Goal: Communication & Community: Answer question/provide support

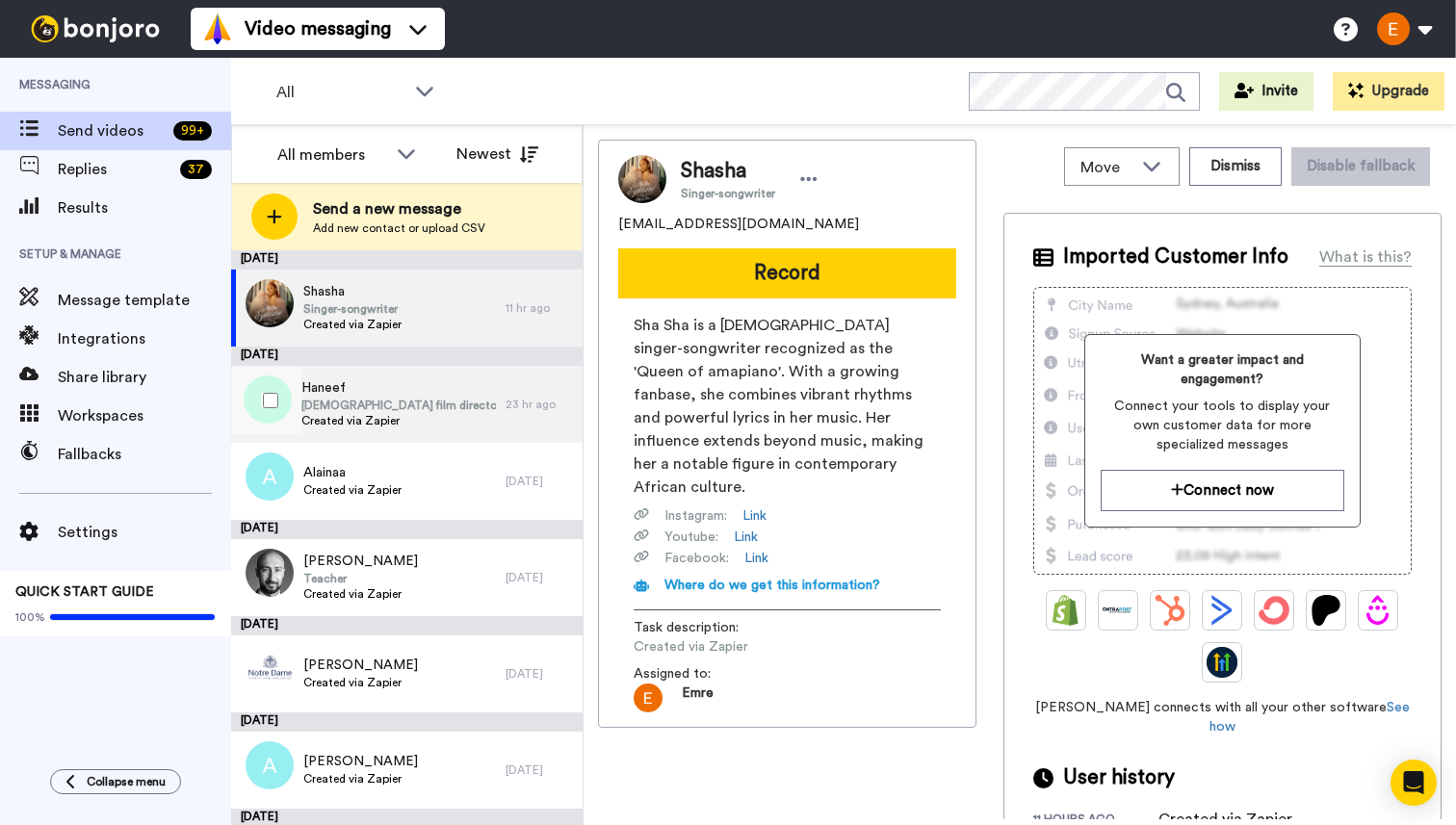
click at [441, 409] on span "[DEMOGRAPHIC_DATA] film director and screenwriter" at bounding box center [399, 406] width 195 height 16
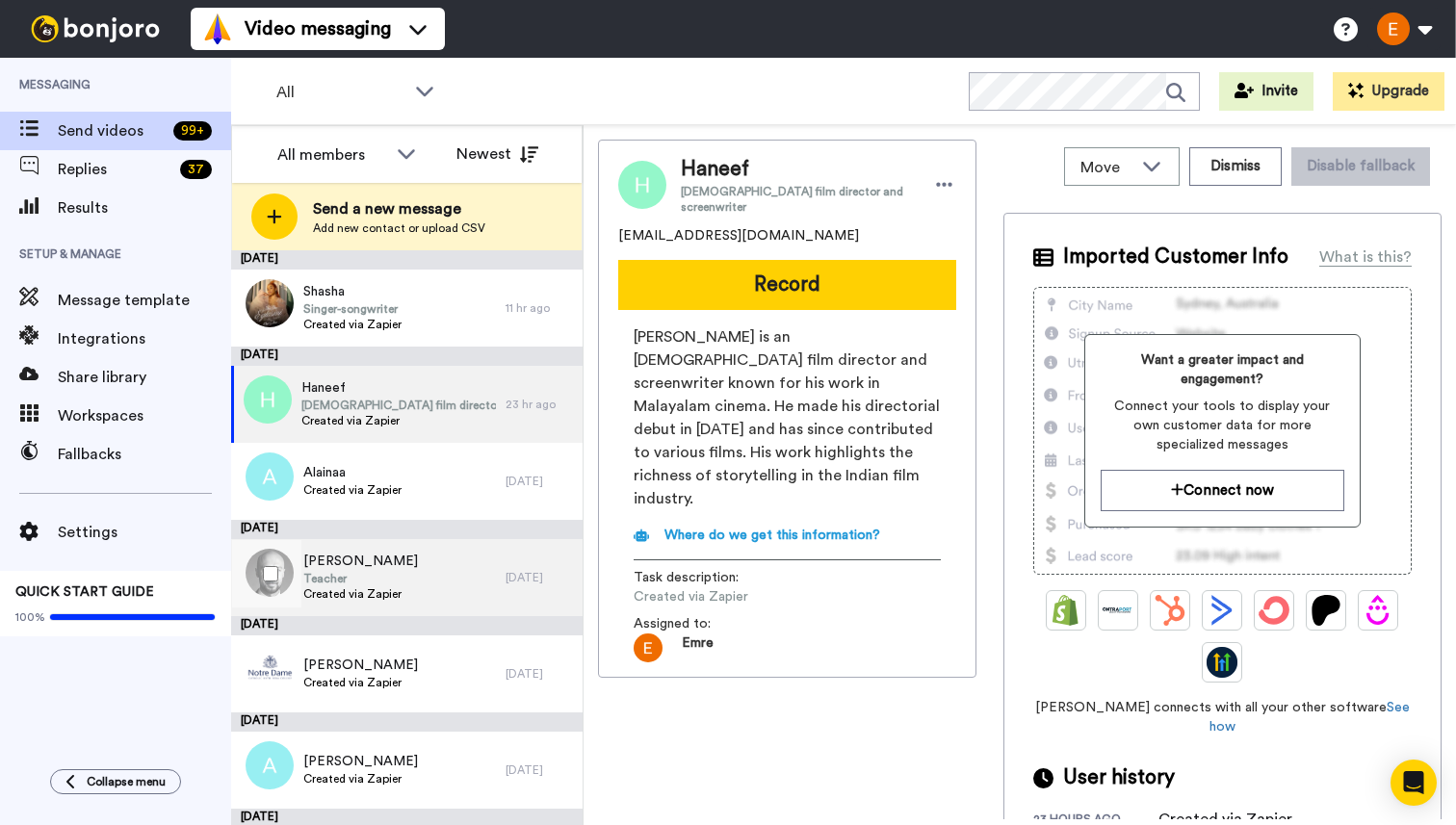
click at [391, 562] on span "[PERSON_NAME]" at bounding box center [361, 561] width 115 height 19
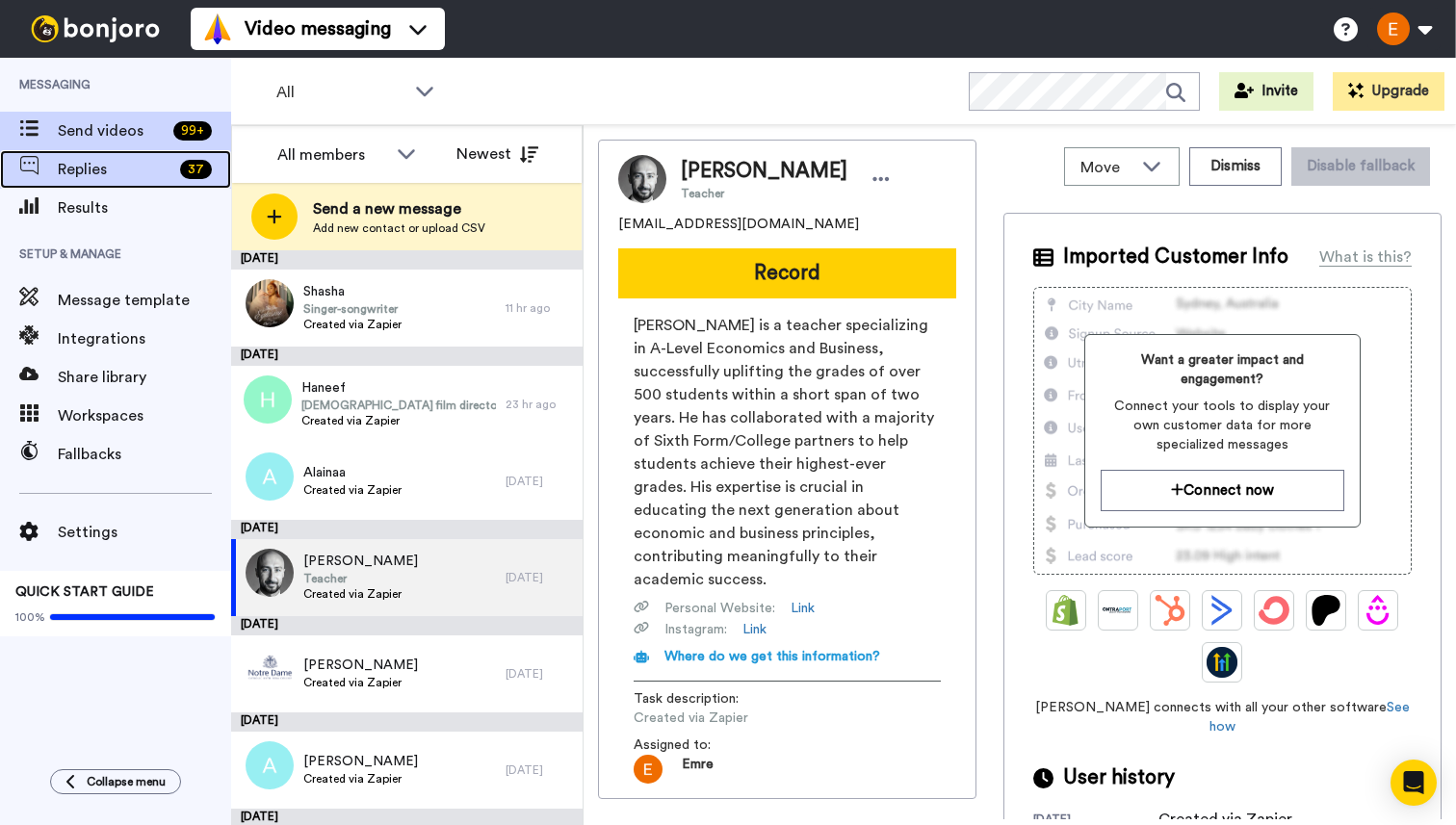
click at [111, 173] on span "Replies" at bounding box center [115, 169] width 115 height 23
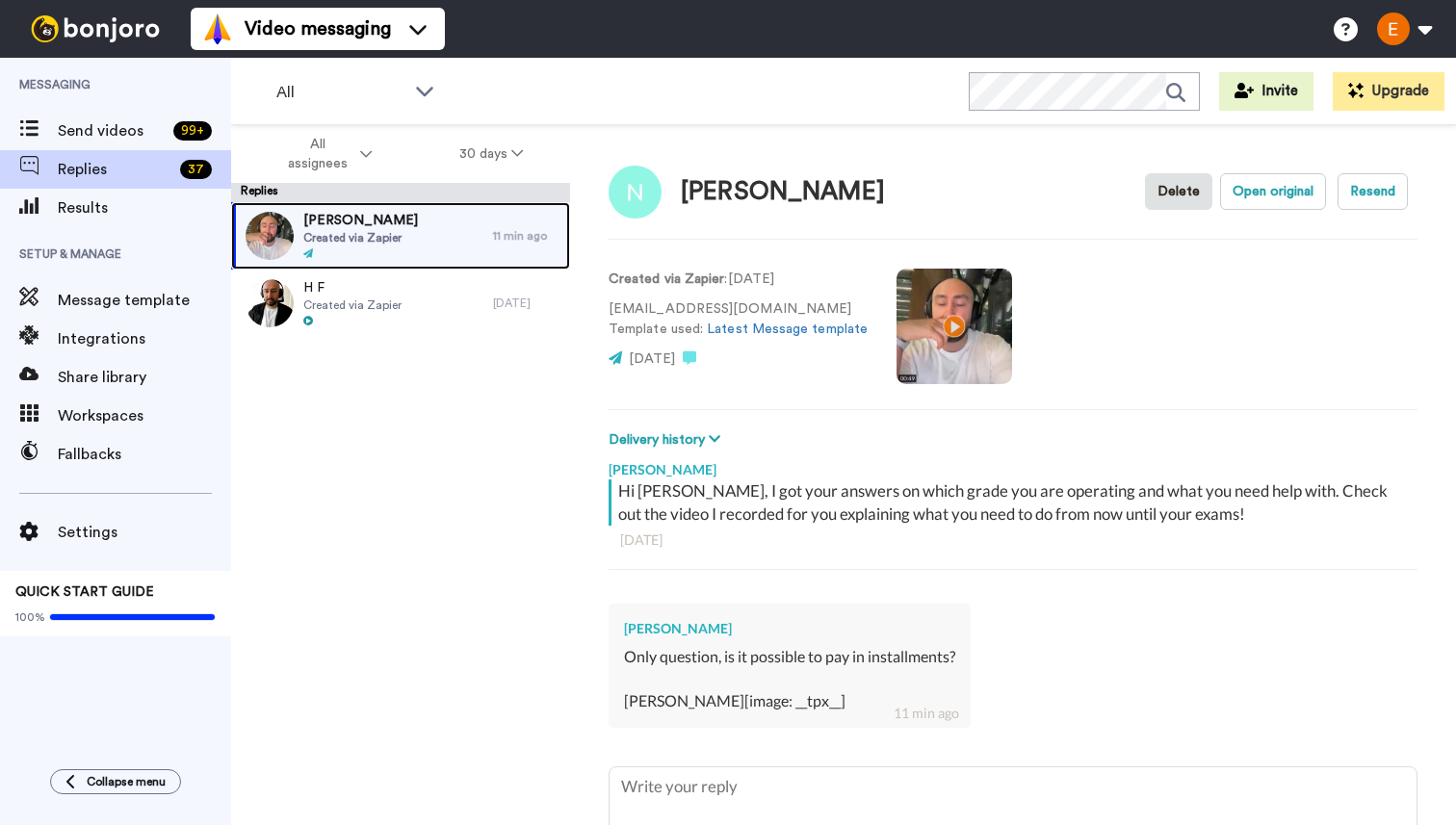
click at [414, 240] on div "Nestor Created via Zapier" at bounding box center [362, 235] width 262 height 67
click at [949, 331] on video at bounding box center [954, 326] width 116 height 116
click at [944, 324] on video at bounding box center [954, 326] width 116 height 116
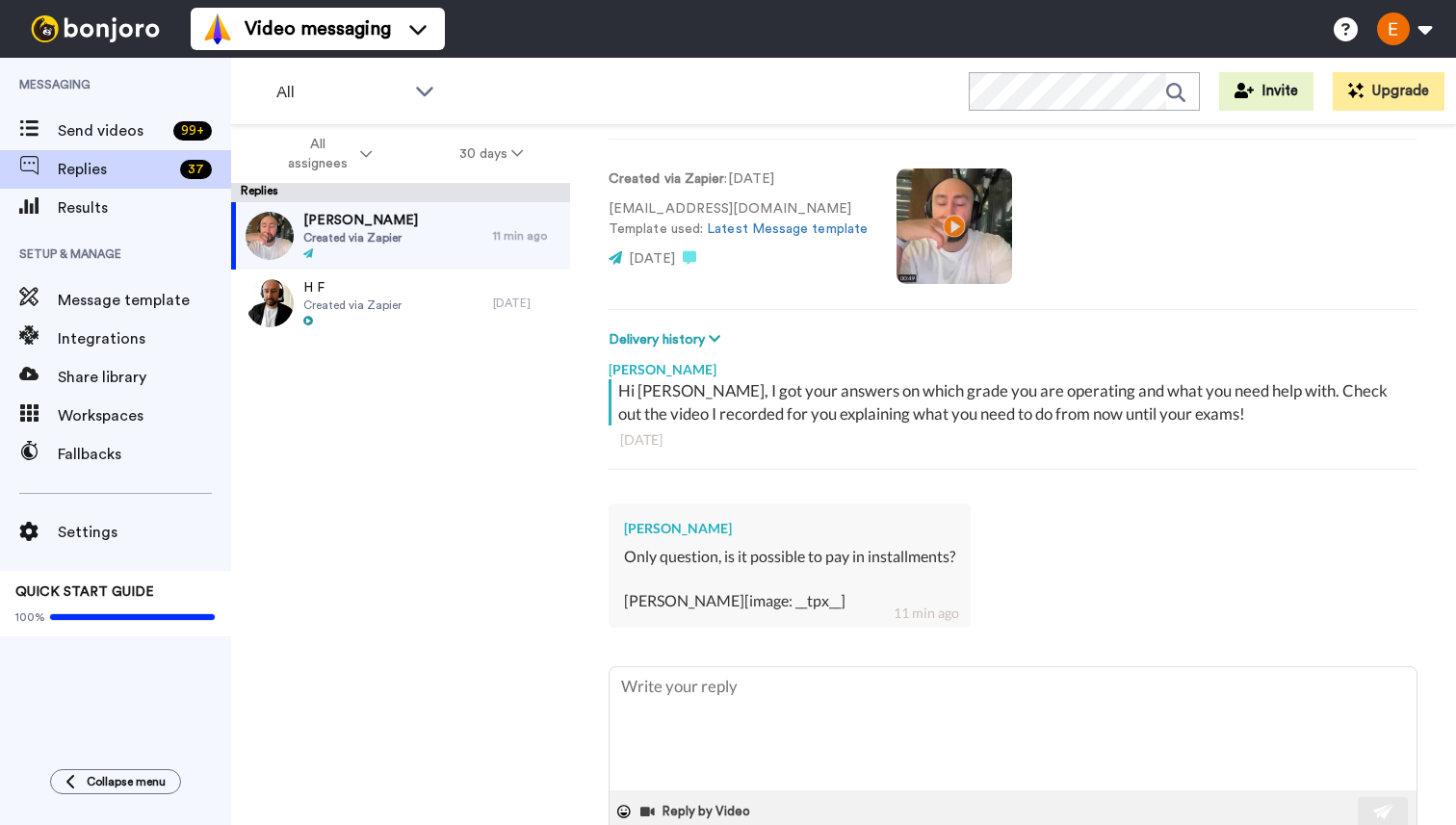
scroll to position [145, 0]
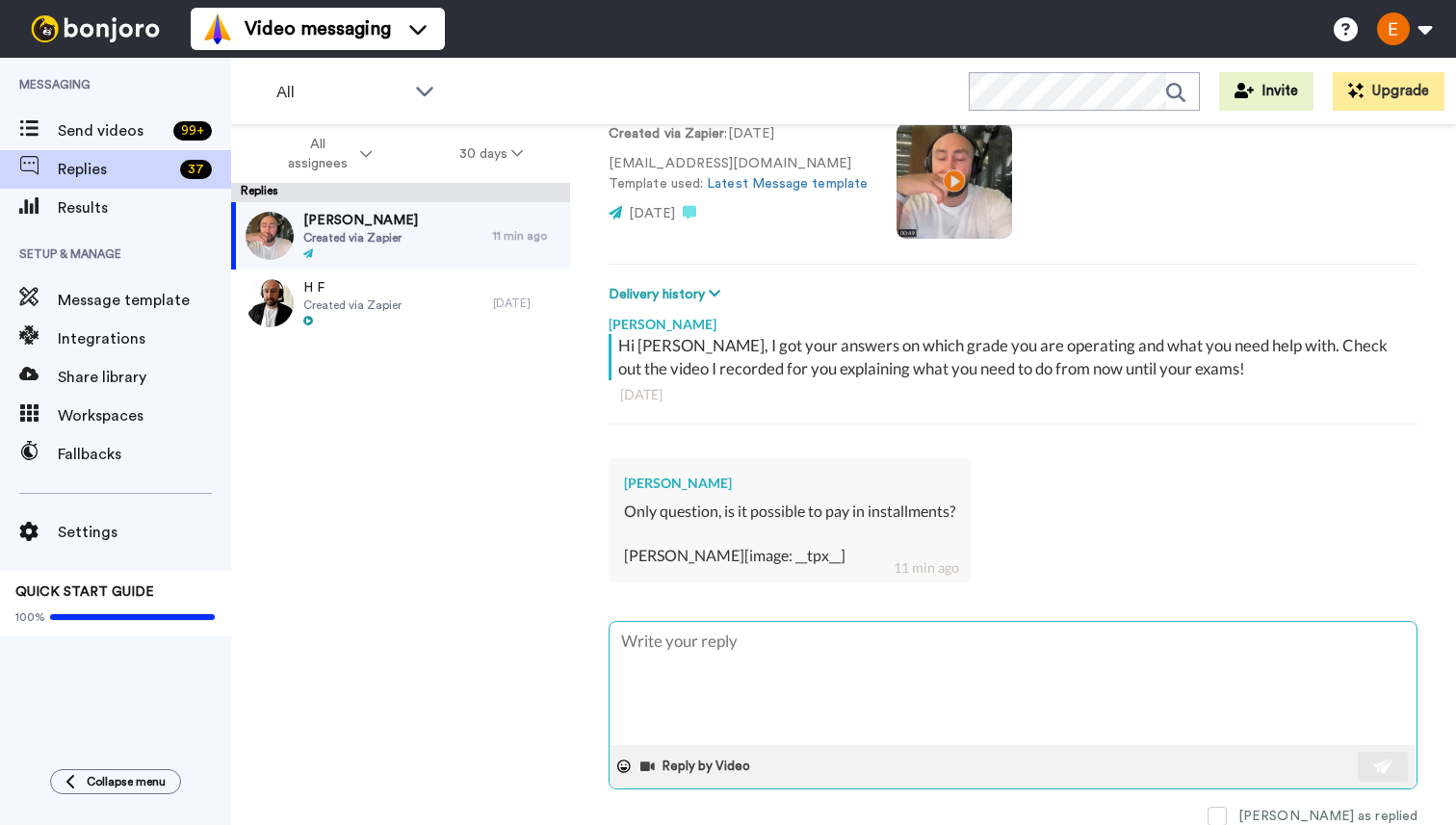
click at [766, 667] on textarea at bounding box center [1013, 684] width 807 height 124
click at [941, 157] on video at bounding box center [954, 181] width 116 height 116
click at [951, 191] on video at bounding box center [954, 181] width 116 height 116
click at [758, 664] on textarea at bounding box center [1013, 684] width 807 height 124
type textarea "x"
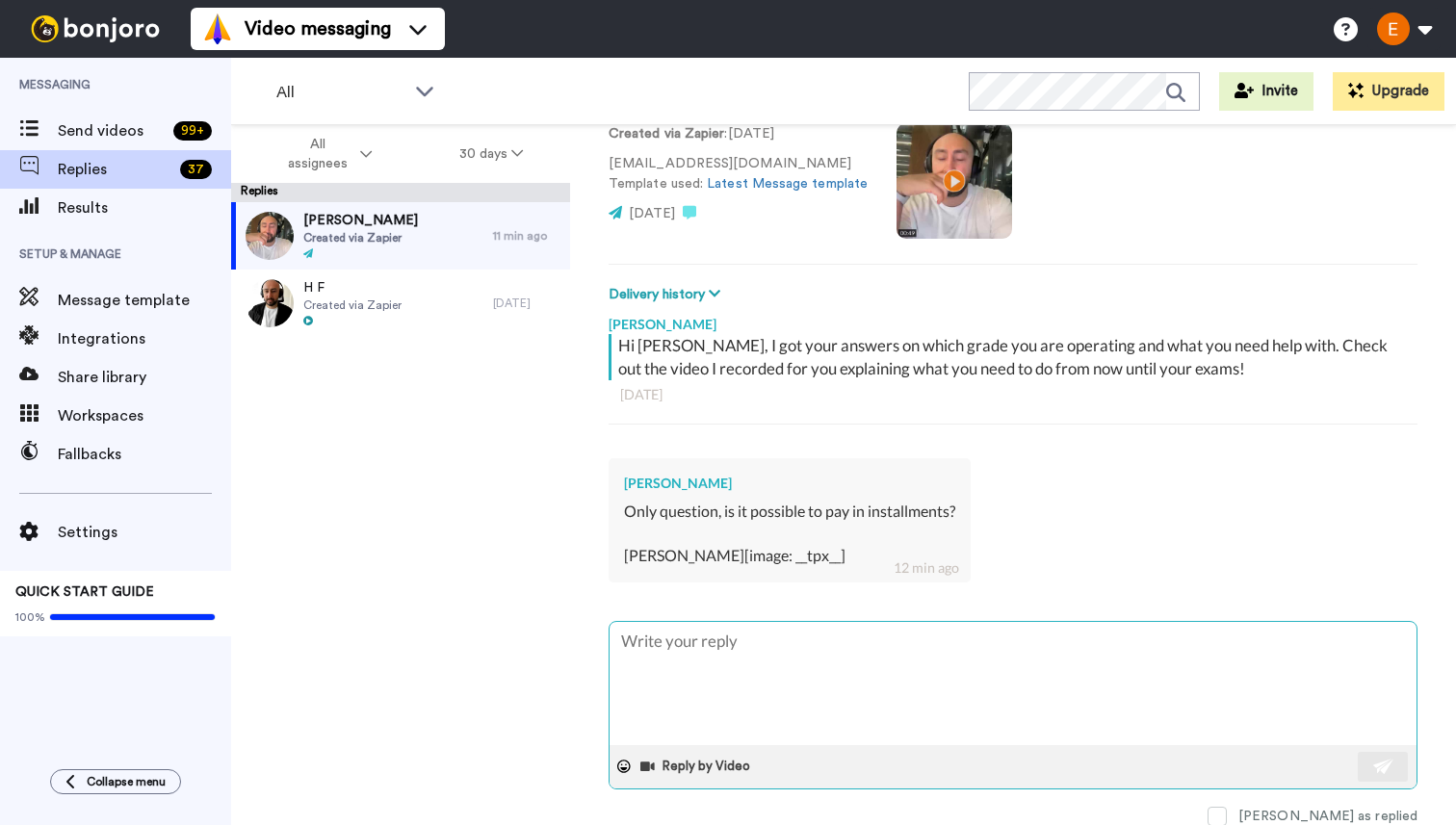
type textarea "O"
type textarea "x"
type textarea "Of"
type textarea "x"
type textarea "Ofc"
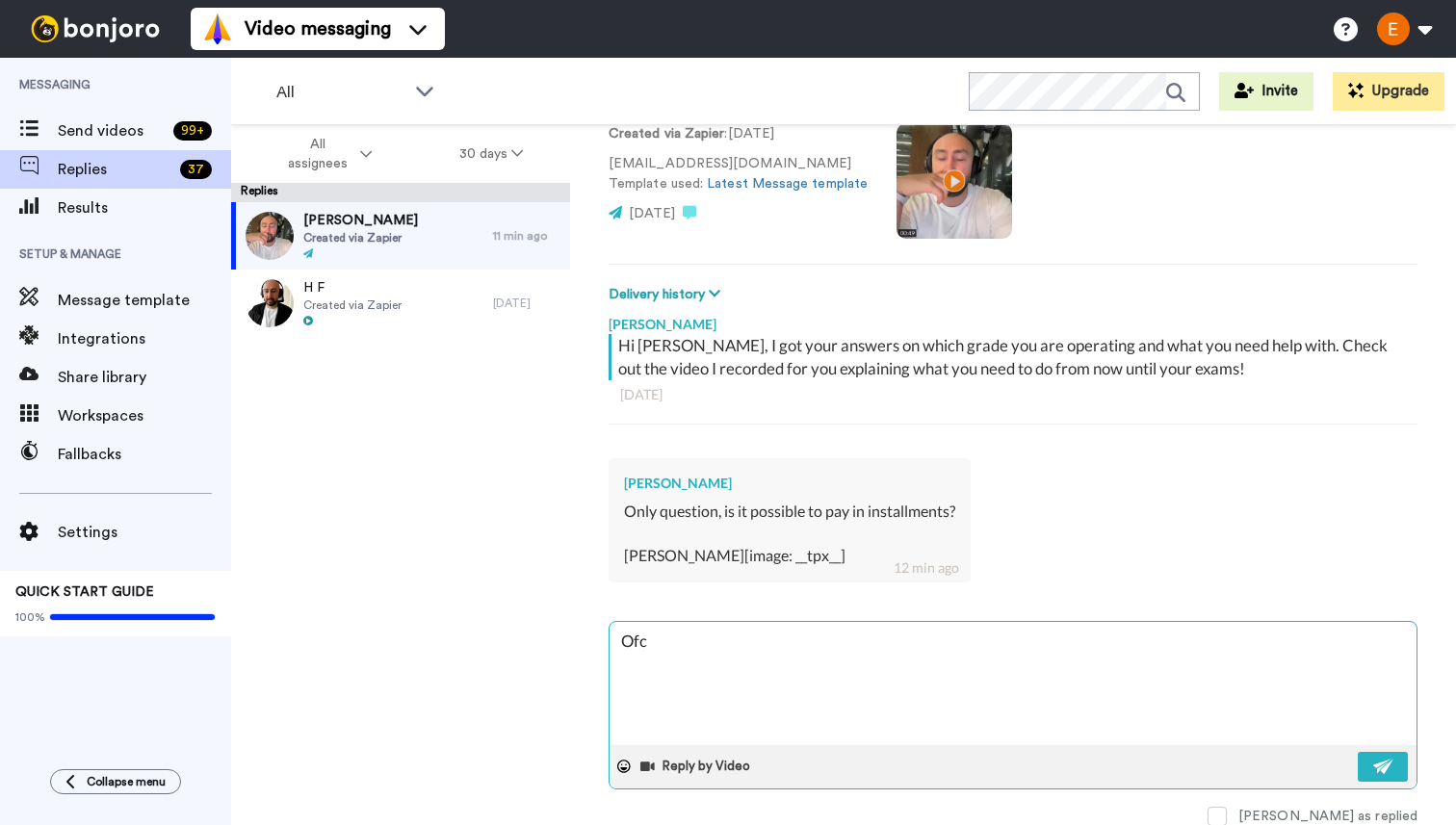
type textarea "x"
type textarea "Ofco"
type textarea "x"
type textarea "Ofcou"
type textarea "x"
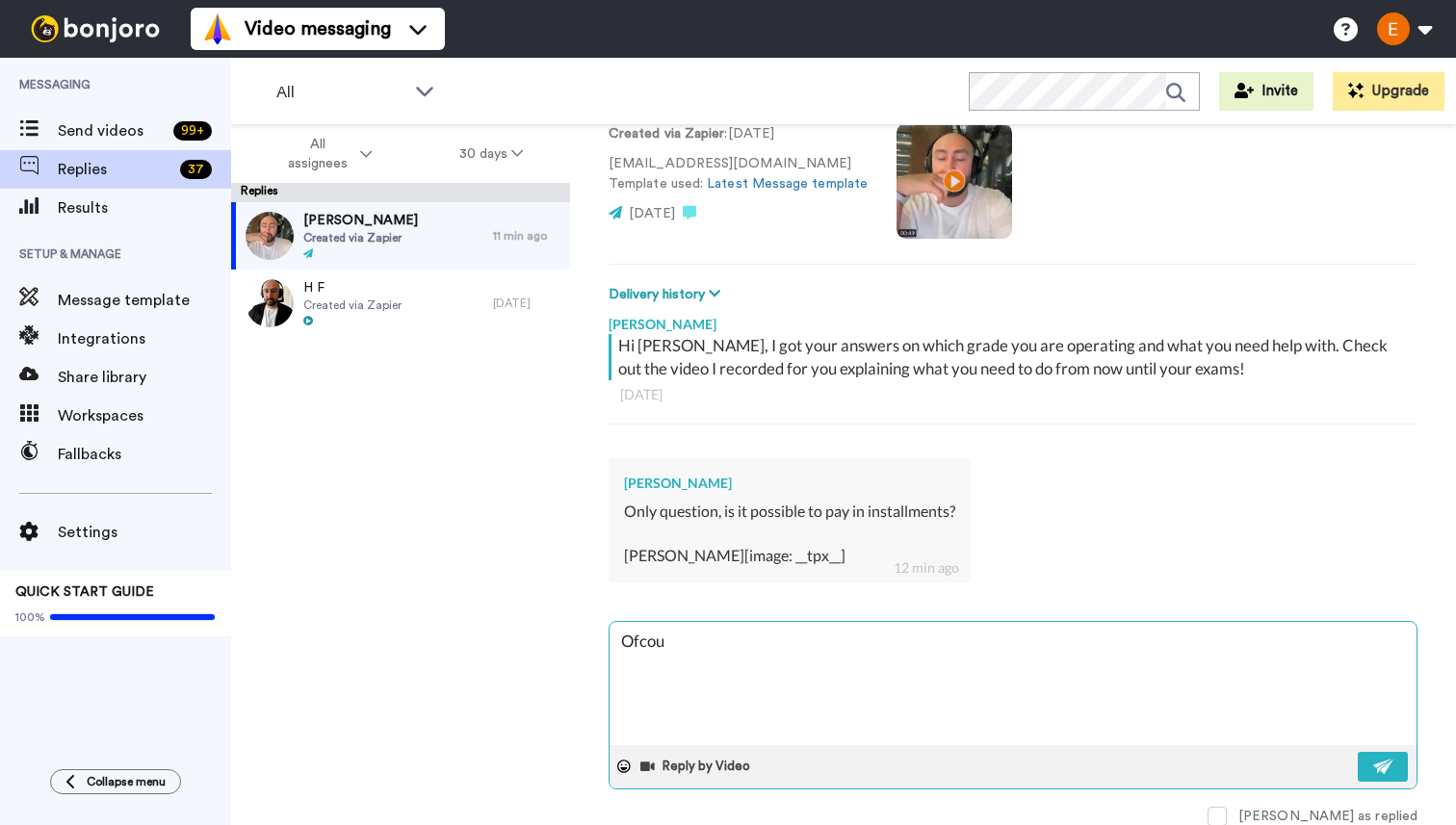
type textarea "Ofcour"
type textarea "x"
type textarea "Ofcours"
type textarea "x"
type textarea "Ofcourse"
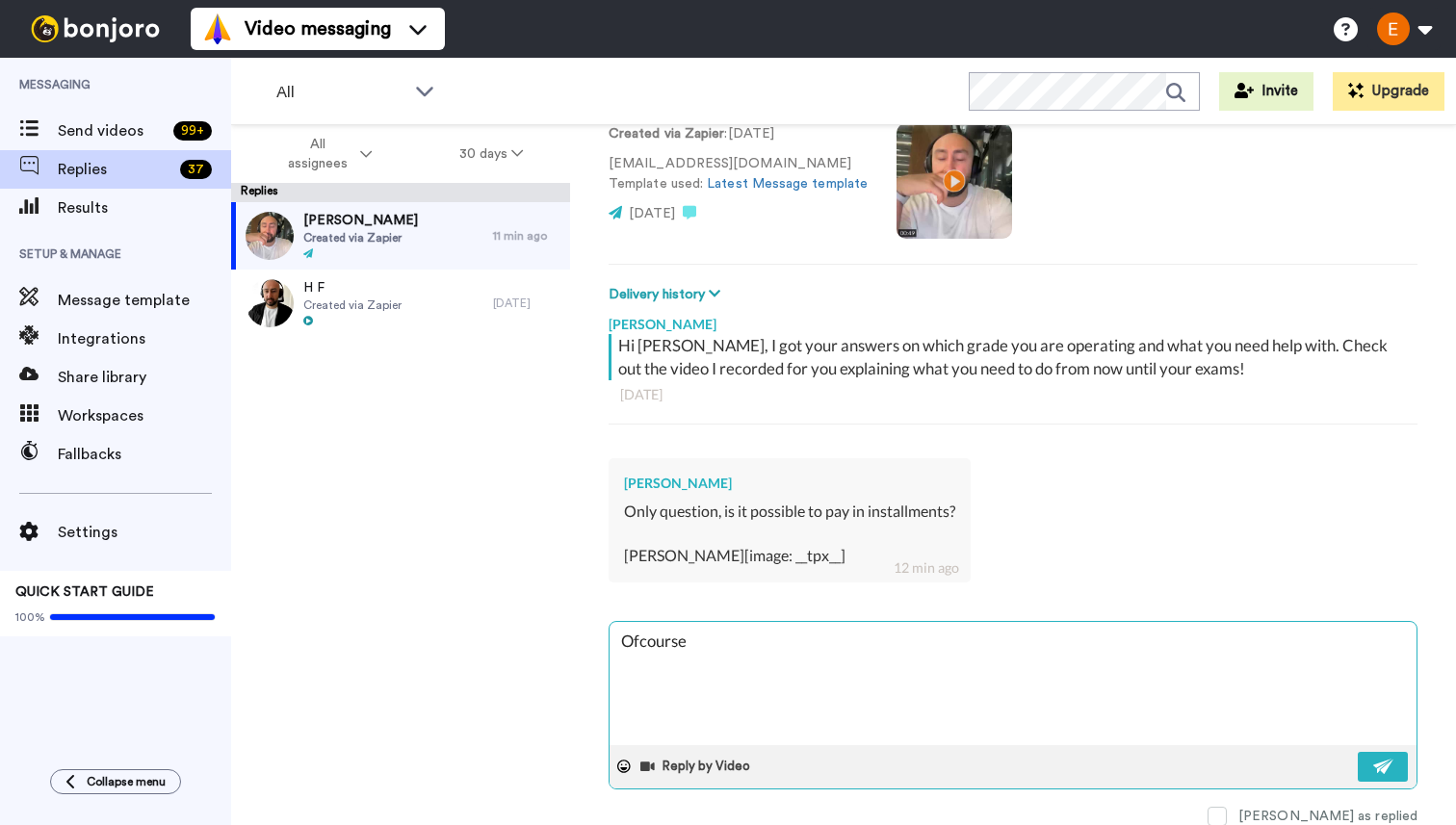
type textarea "x"
type textarea "Ofcourse"
type textarea "x"
type textarea "Ofcourse y"
type textarea "x"
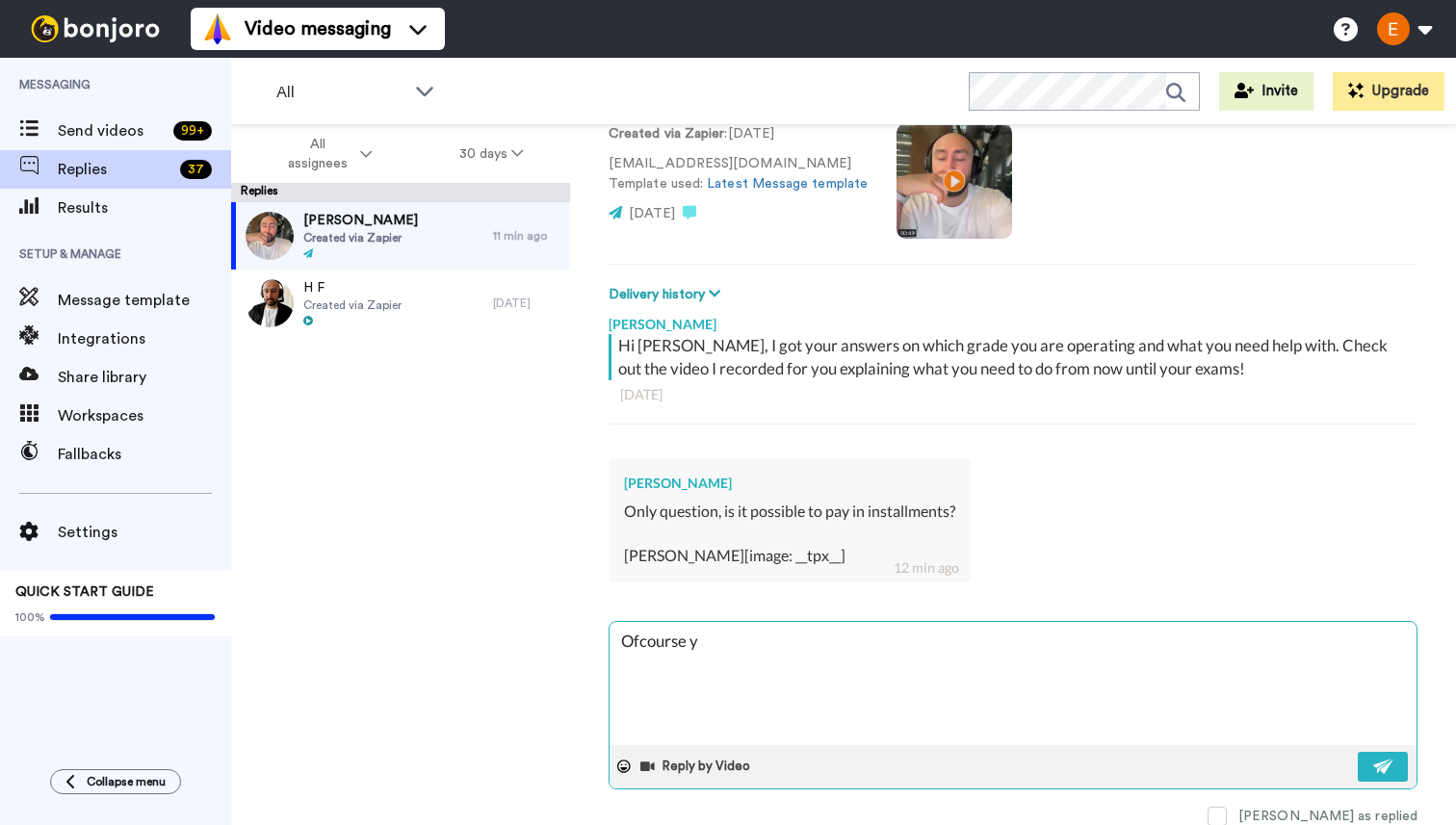
type textarea "Ofcourse yo"
type textarea "x"
type textarea "Ofcourse you"
type textarea "x"
type textarea "Ofcourse you"
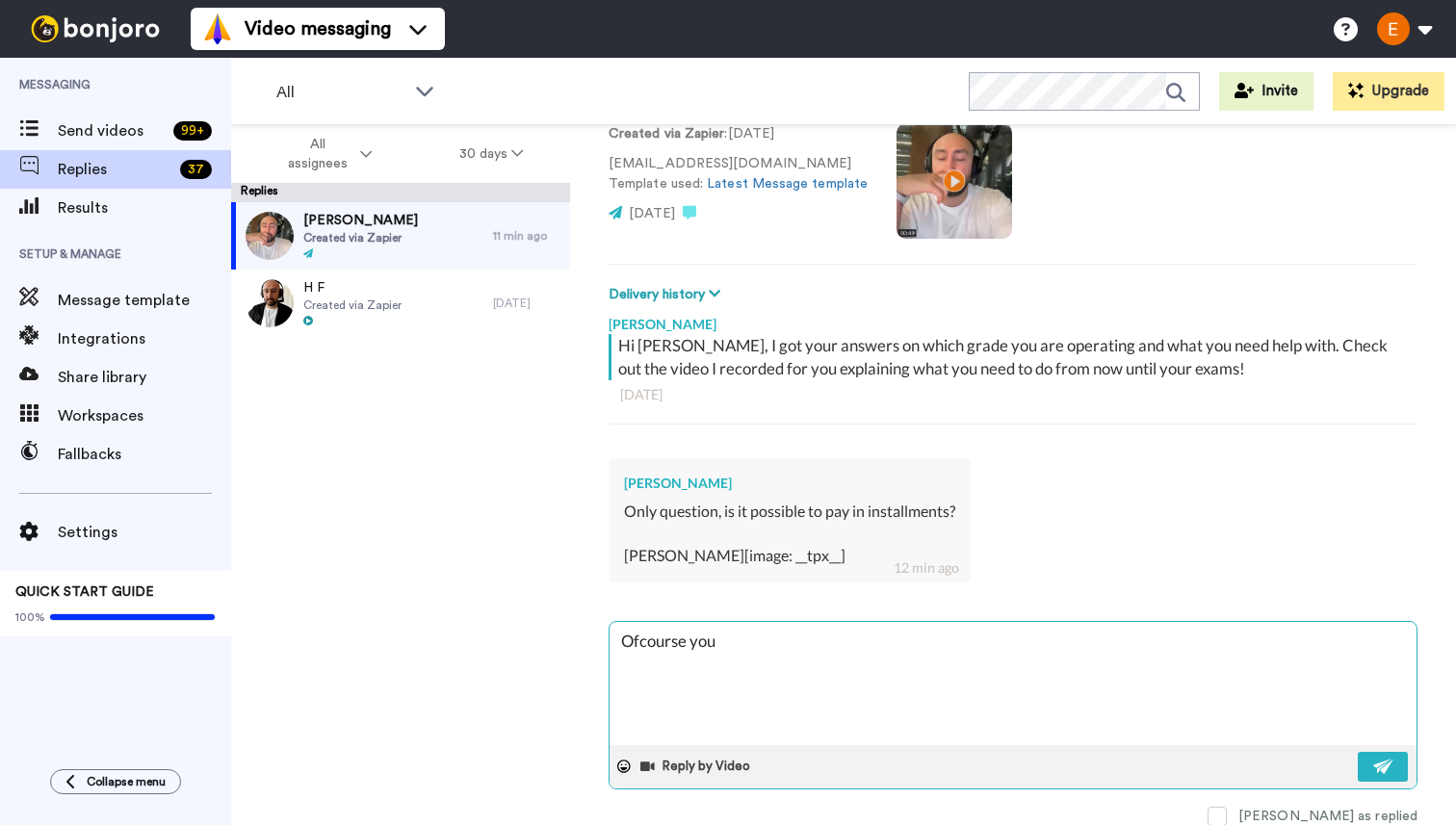
type textarea "x"
type textarea "Ofcourse you c"
type textarea "x"
type textarea "Ofcourse you ca"
type textarea "x"
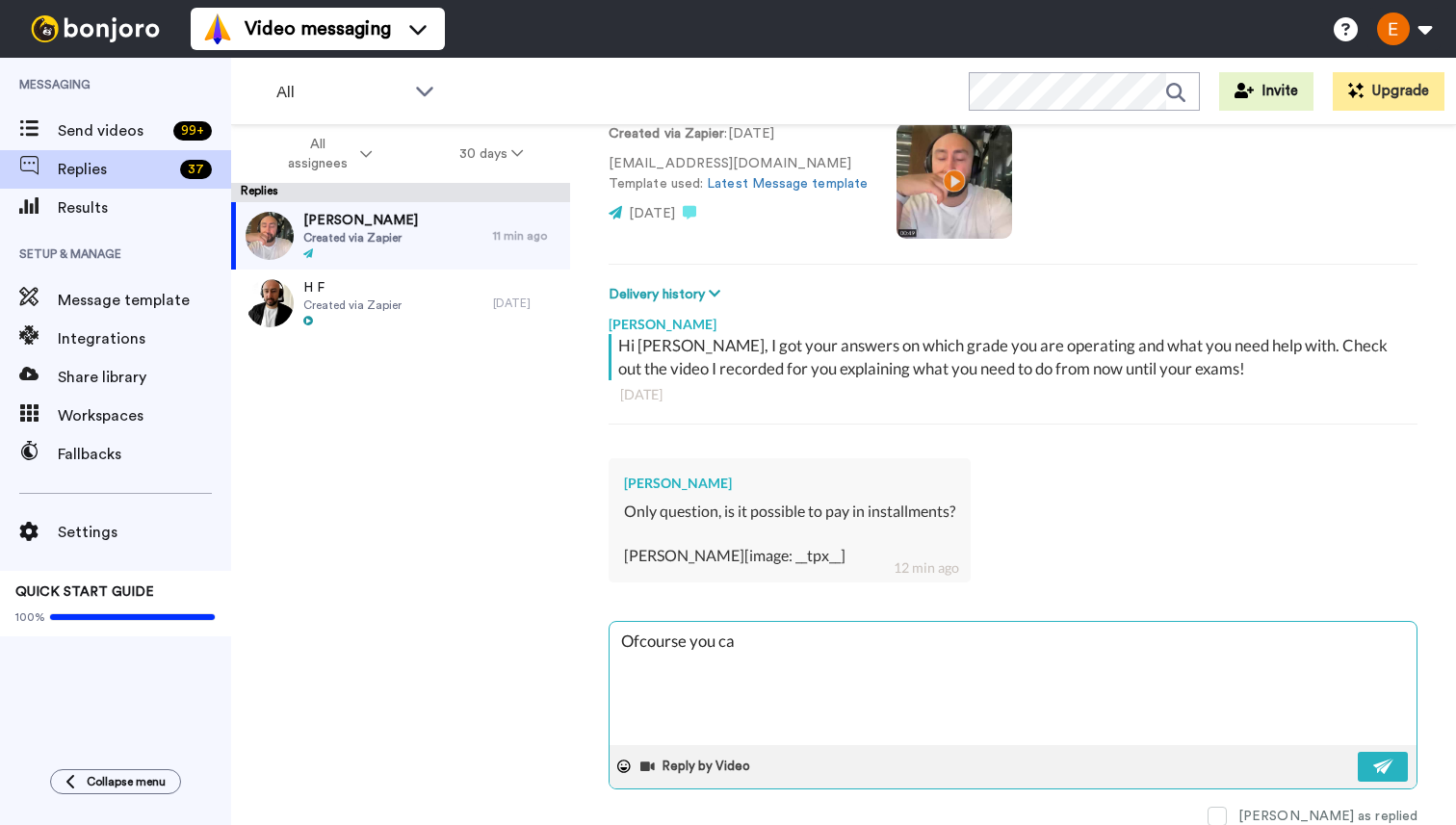
type textarea "Ofcourse you can"
type textarea "x"
type textarea "Ofcourse you can"
type textarea "x"
type textarea "Ofcourse you can"
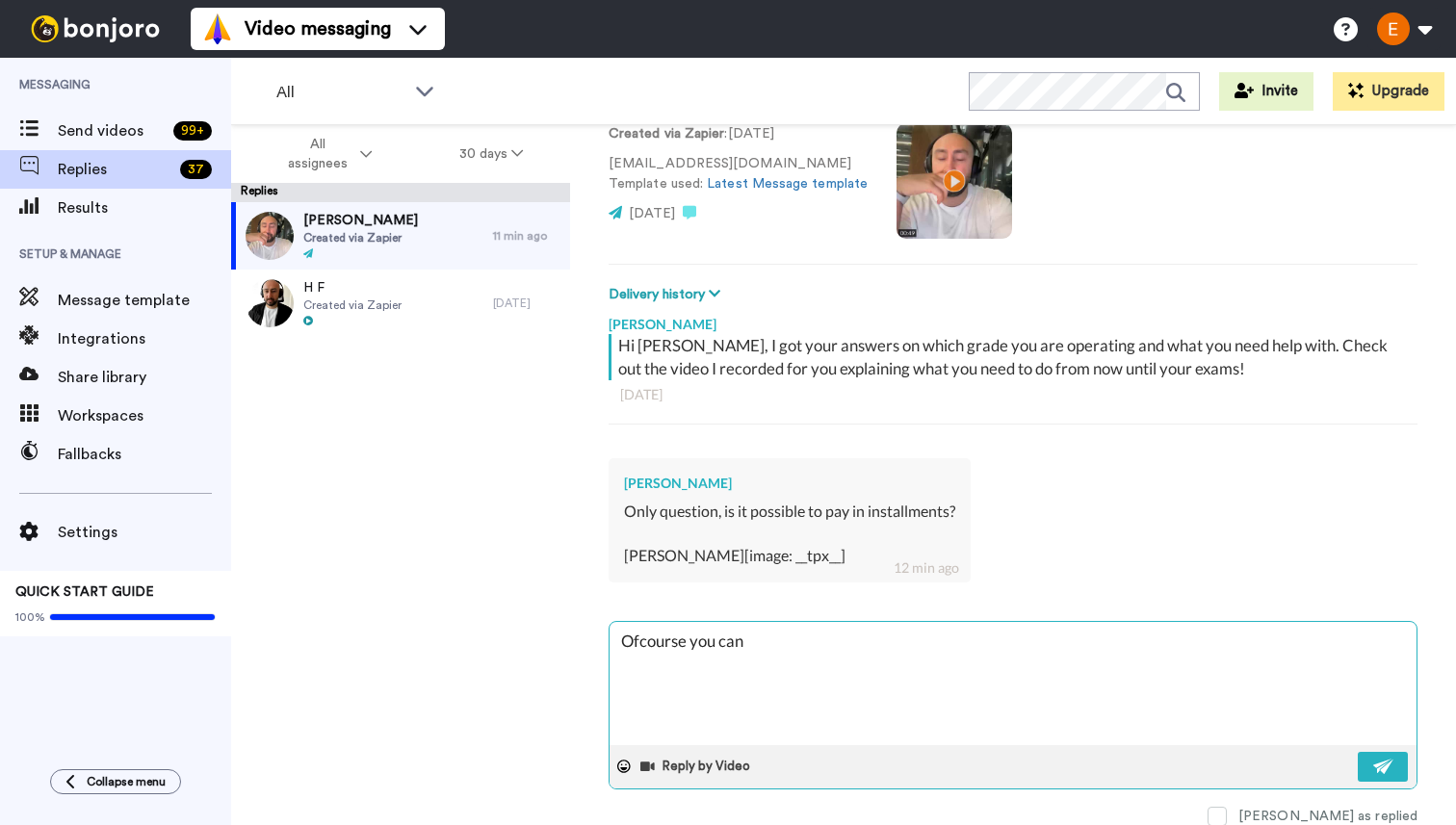
type textarea "x"
type textarea "Ofcourse you can"
type textarea "x"
type textarea "Ofcourse you can"
type textarea "x"
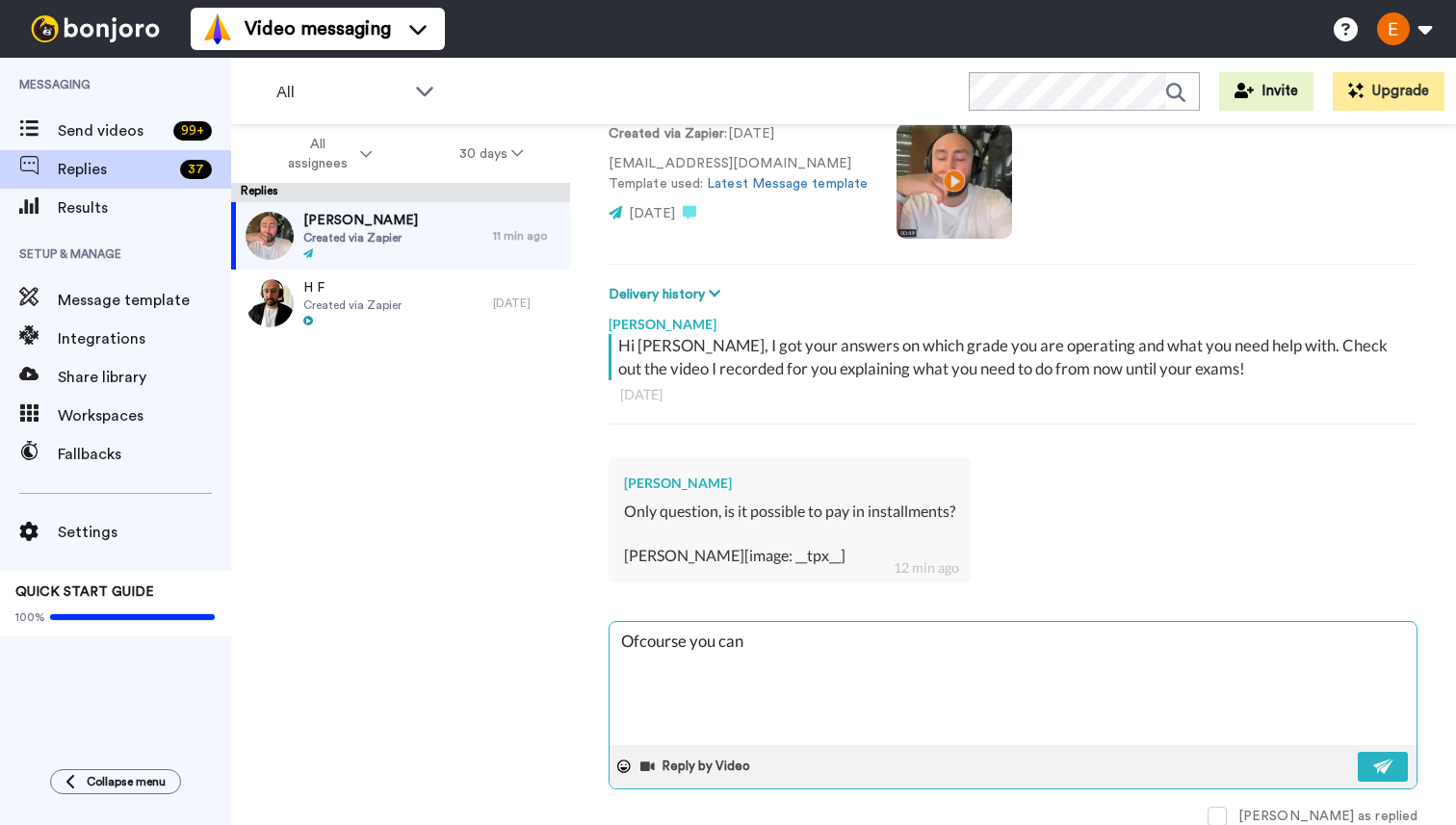
type textarea "Ofcourse you can!"
type textarea "x"
type textarea "Ofcourse you can!"
type textarea "x"
type textarea "Ofcourse you can! T"
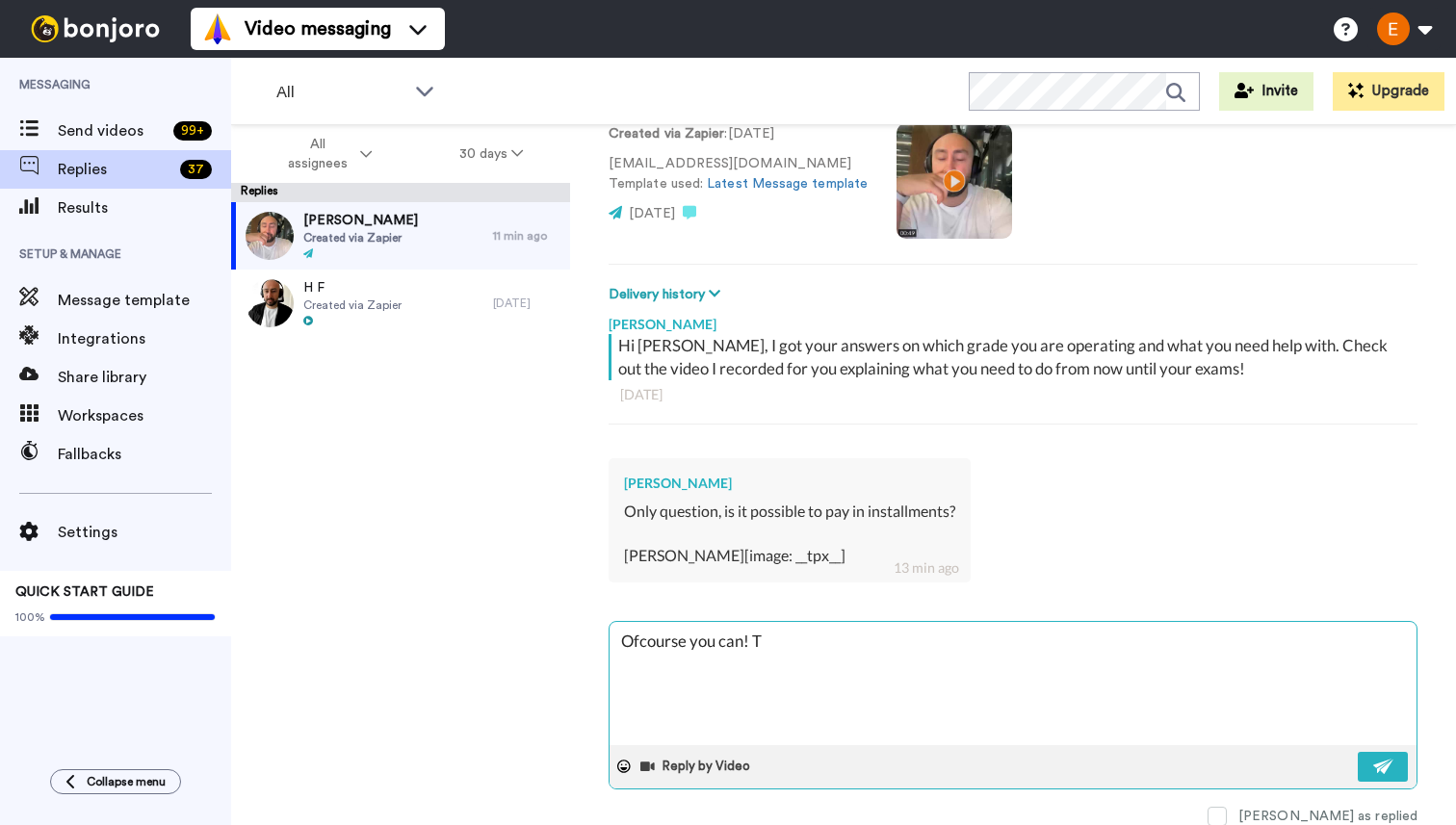
type textarea "x"
type textarea "Ofcourse you can! The"
type textarea "x"
type textarea "Ofcourse you can! The"
type textarea "x"
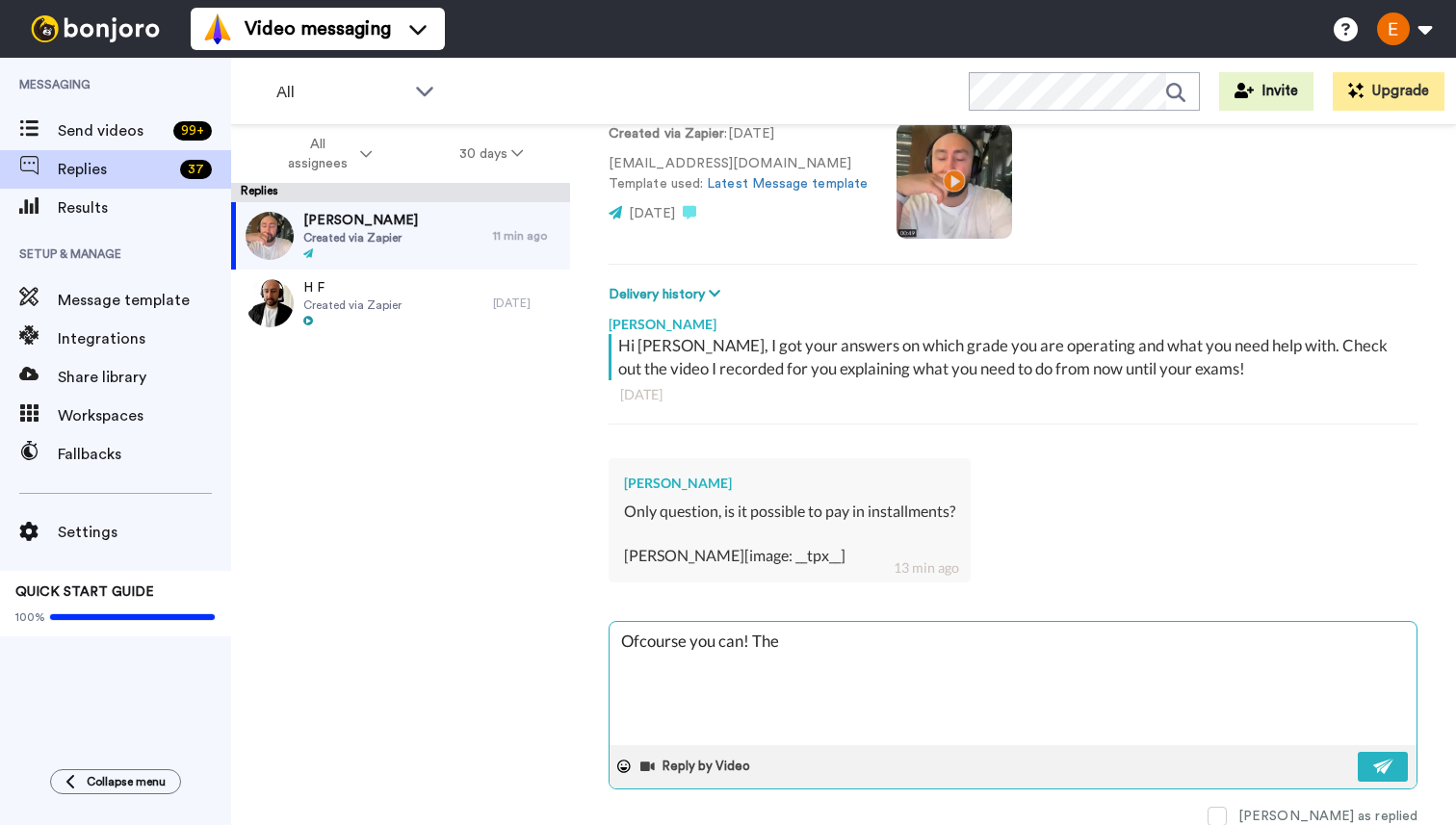
type textarea "Ofcourse you can! The i"
type textarea "x"
type textarea "Ofcourse you can! The in"
type textarea "x"
type textarea "Ofcourse you can! The ins"
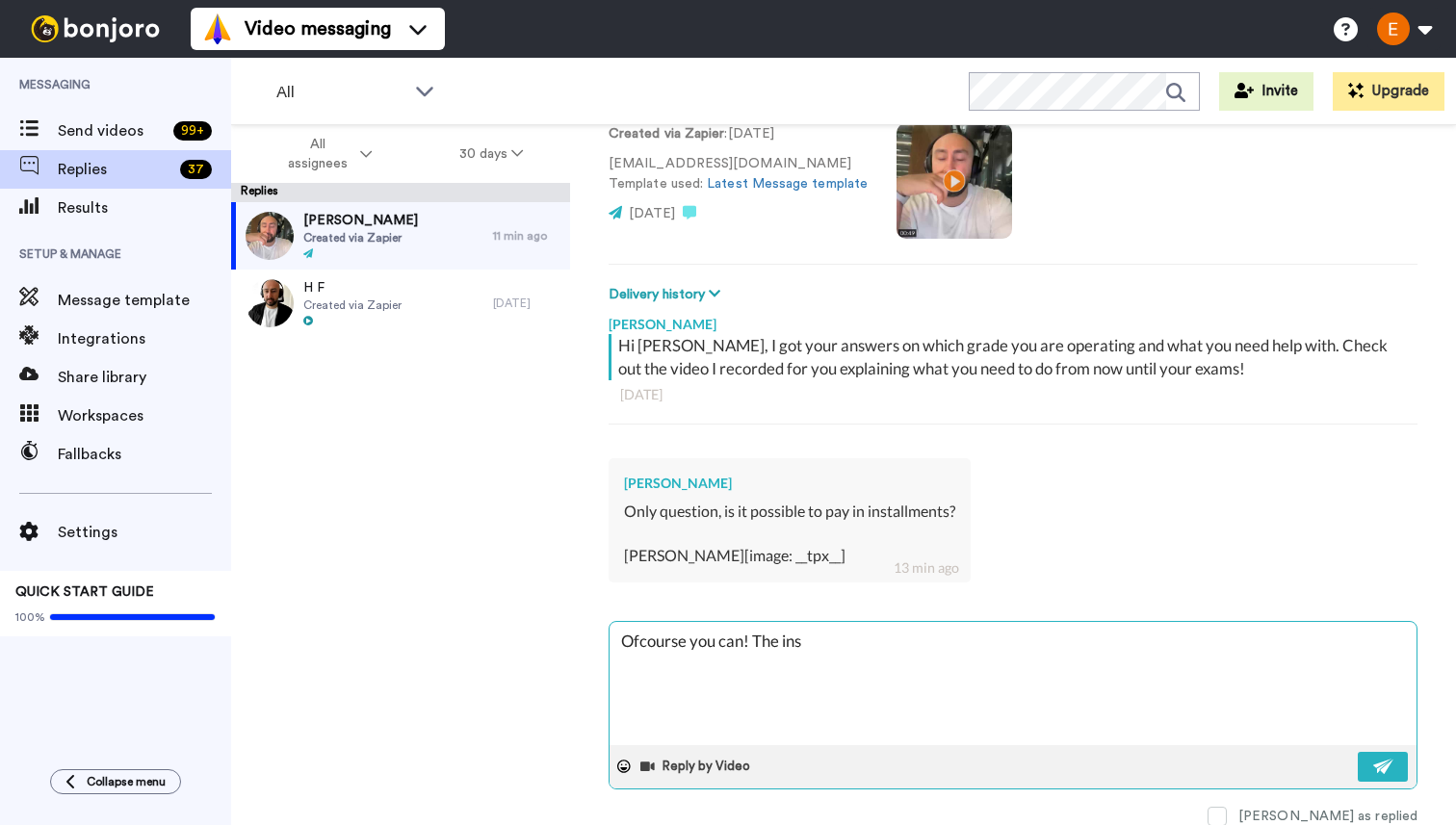
type textarea "x"
type textarea "Ofcourse you can! The inst"
type textarea "x"
type textarea "Ofcourse you can! The insta"
type textarea "x"
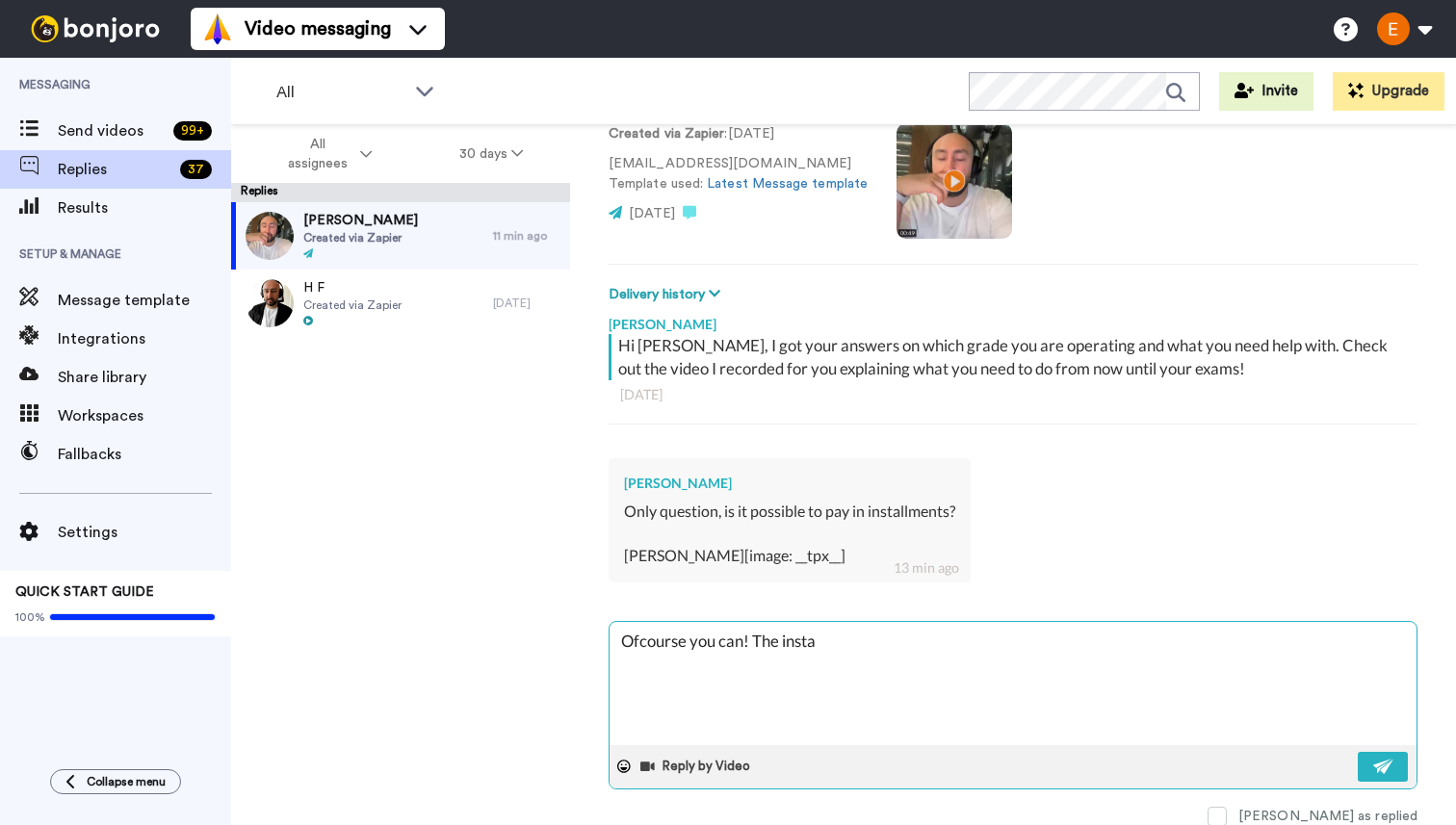
type textarea "Ofcourse you can! The instal"
type textarea "x"
type textarea "Ofcourse you can! The insta"
type textarea "x"
type textarea "Ofcourse you can! The inst"
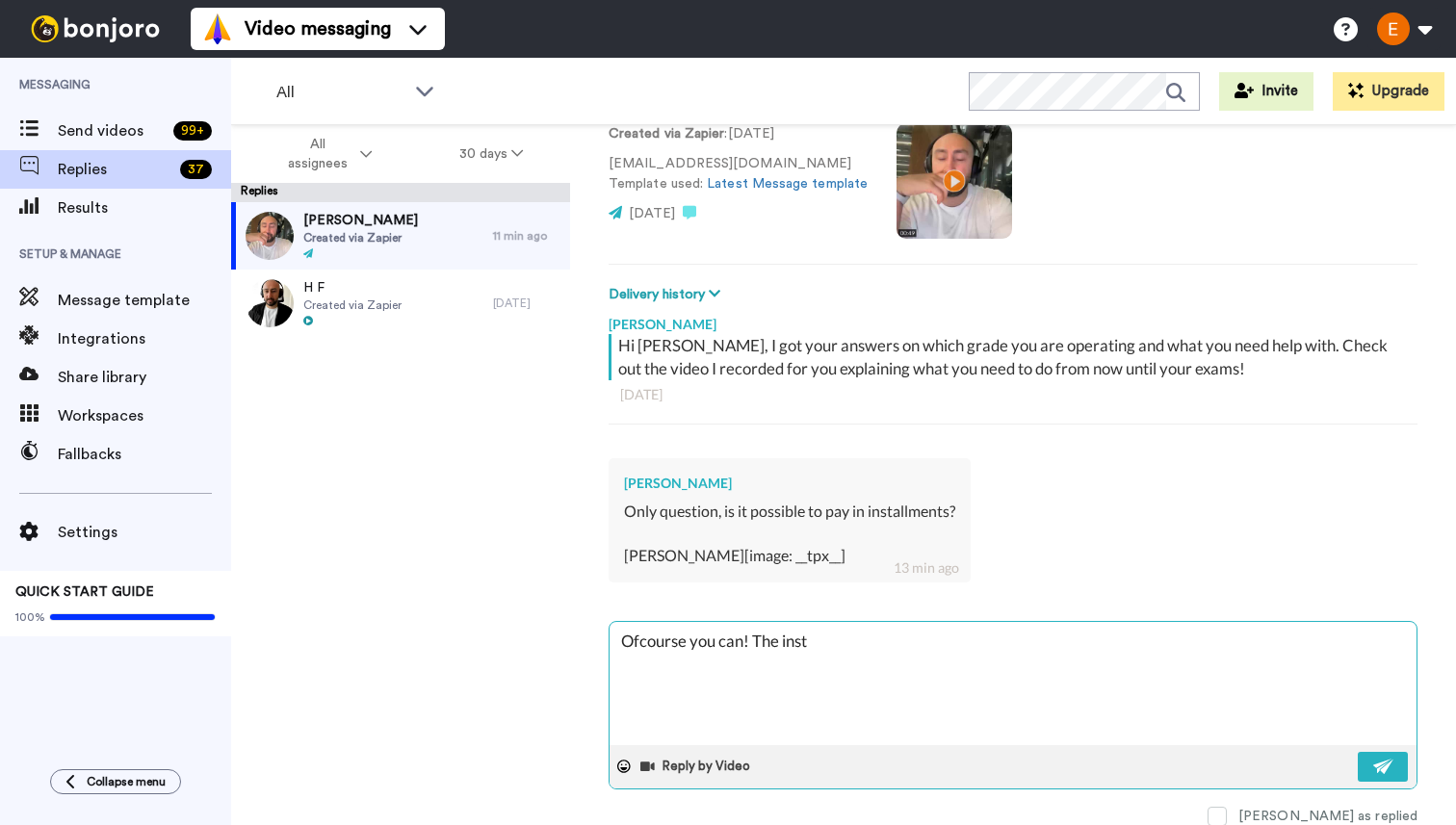
type textarea "x"
type textarea "Ofcourse you can! The ins"
type textarea "x"
type textarea "Ofcourse you can! The in"
type textarea "x"
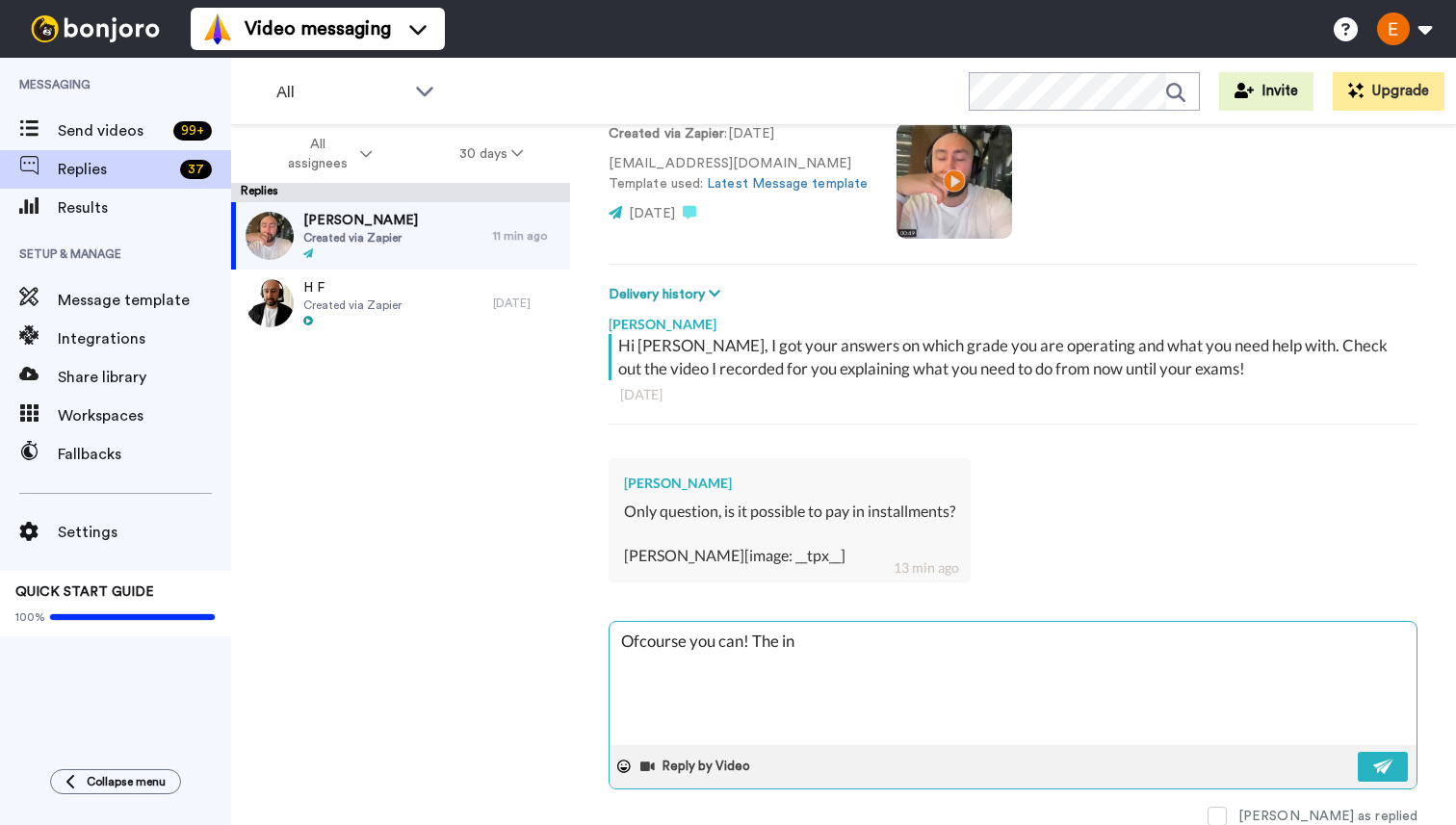
type textarea "Ofcourse you can! The i"
type textarea "x"
type textarea "Ofcourse you can! The"
type textarea "x"
type textarea "Ofcourse you can! The"
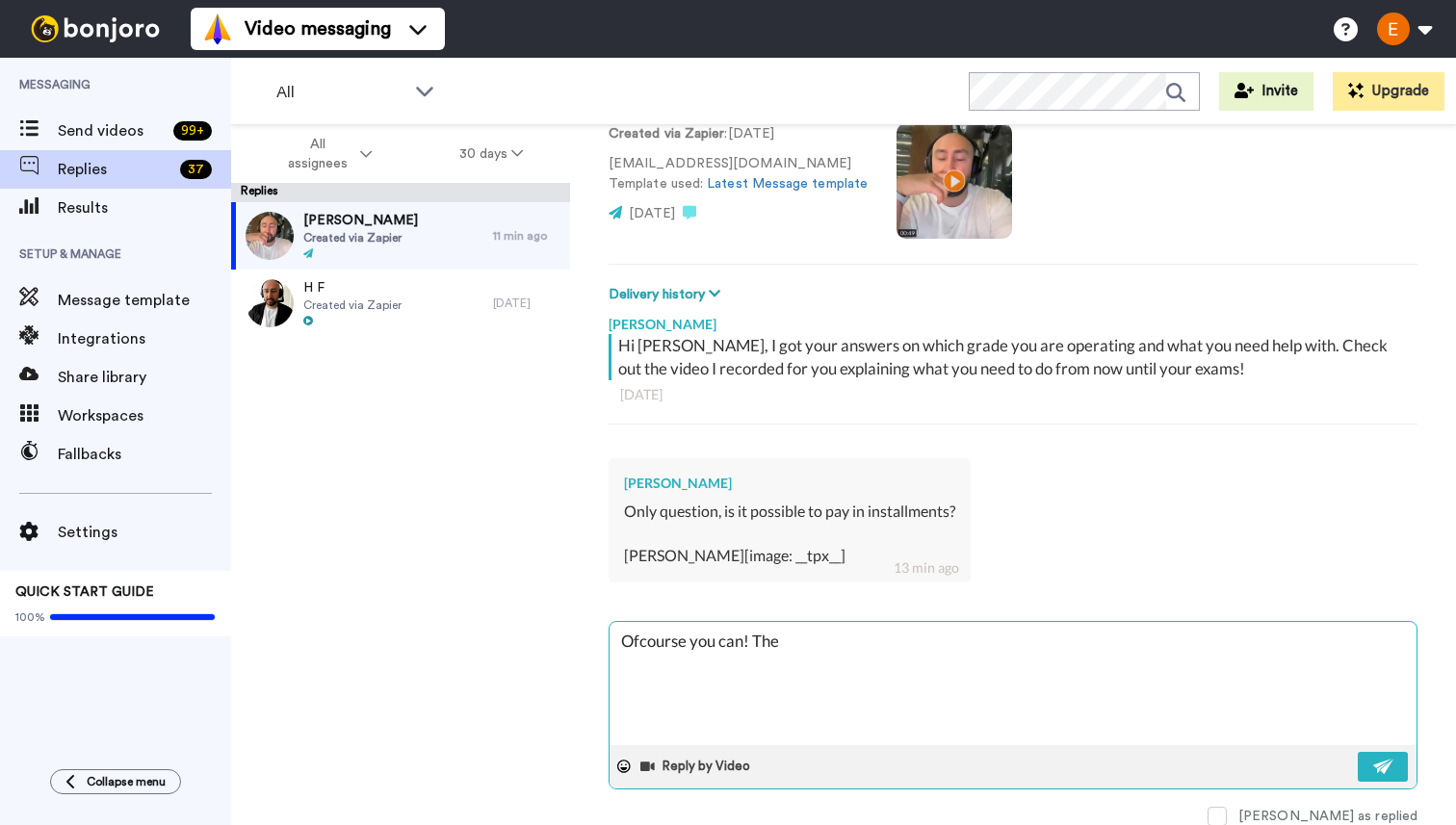
type textarea "x"
type textarea "Ofcourse you can! Th"
type textarea "x"
type textarea "Ofcourse you can! T"
type textarea "x"
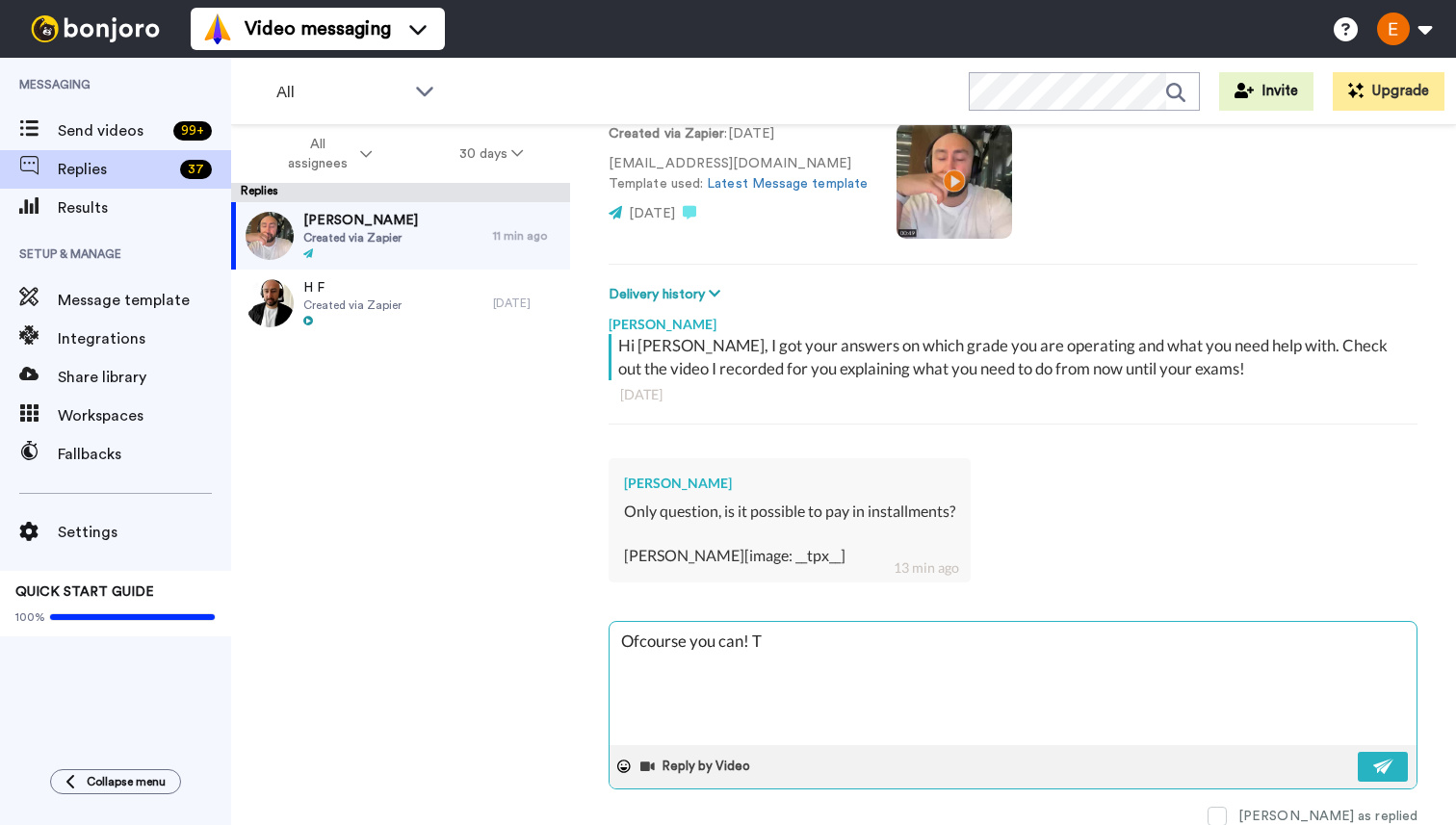
type textarea "Ofcourse you can!"
type textarea "x"
type textarea "Ofcourse you can! D"
type textarea "x"
type textarea "Ofcourse you can! De"
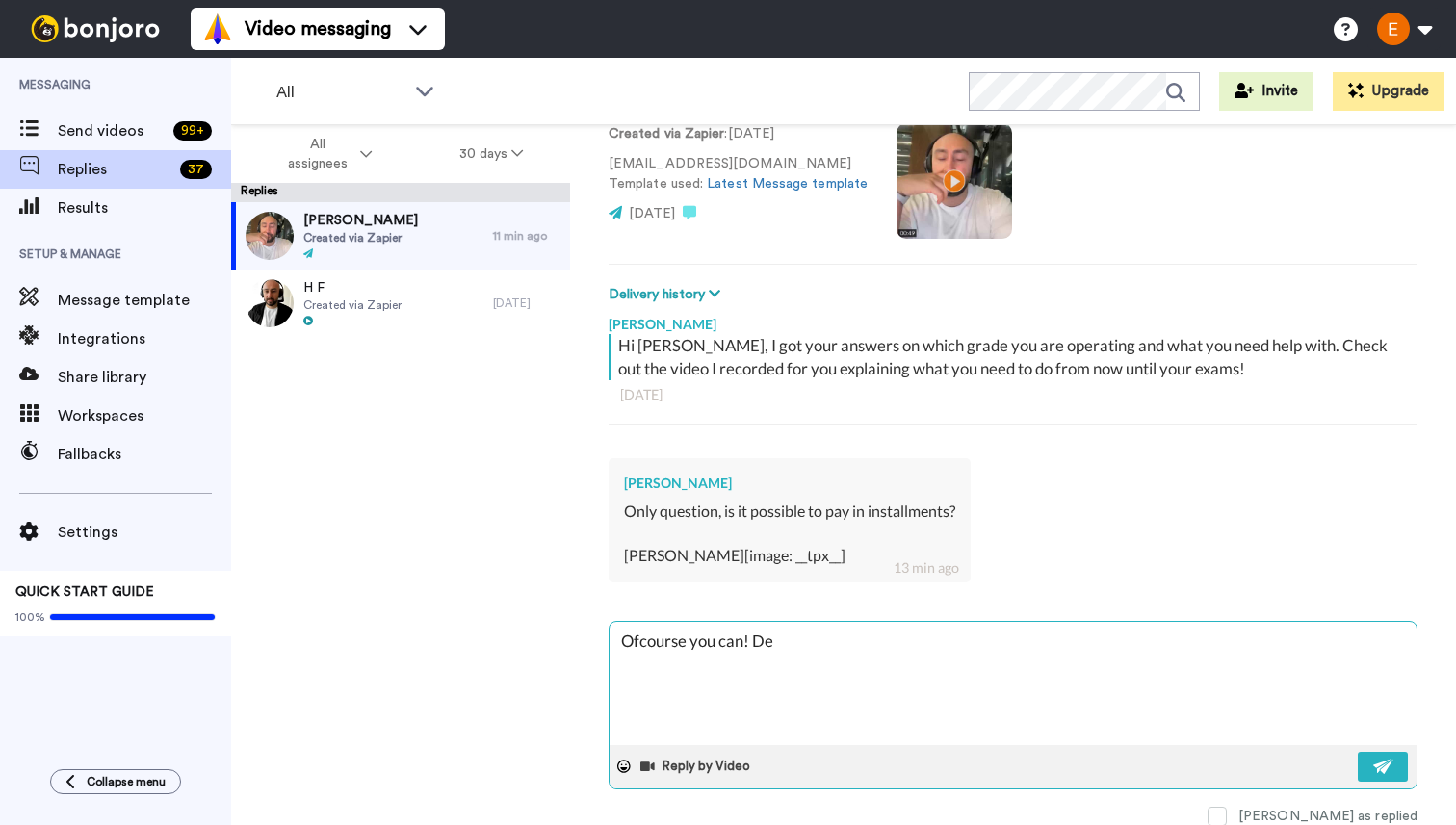
type textarea "x"
type textarea "Ofcourse you can! Dep"
type textarea "x"
type textarea "Ofcourse you can! Depe"
type textarea "x"
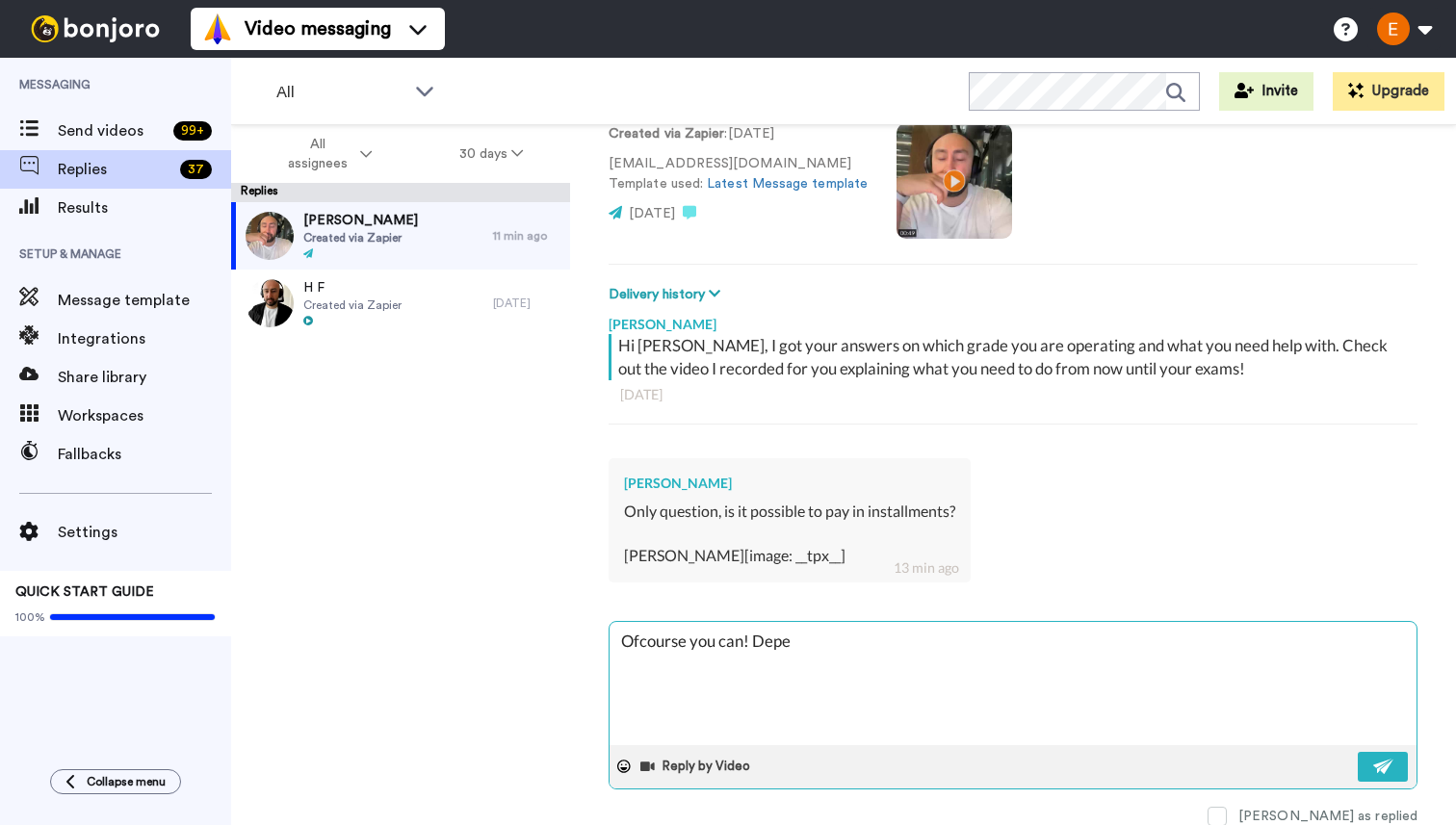
type textarea "Ofcourse you can! Depen"
type textarea "x"
type textarea "Ofcourse you can! Depend"
type textarea "x"
type textarea "Ofcourse you can! Dependi"
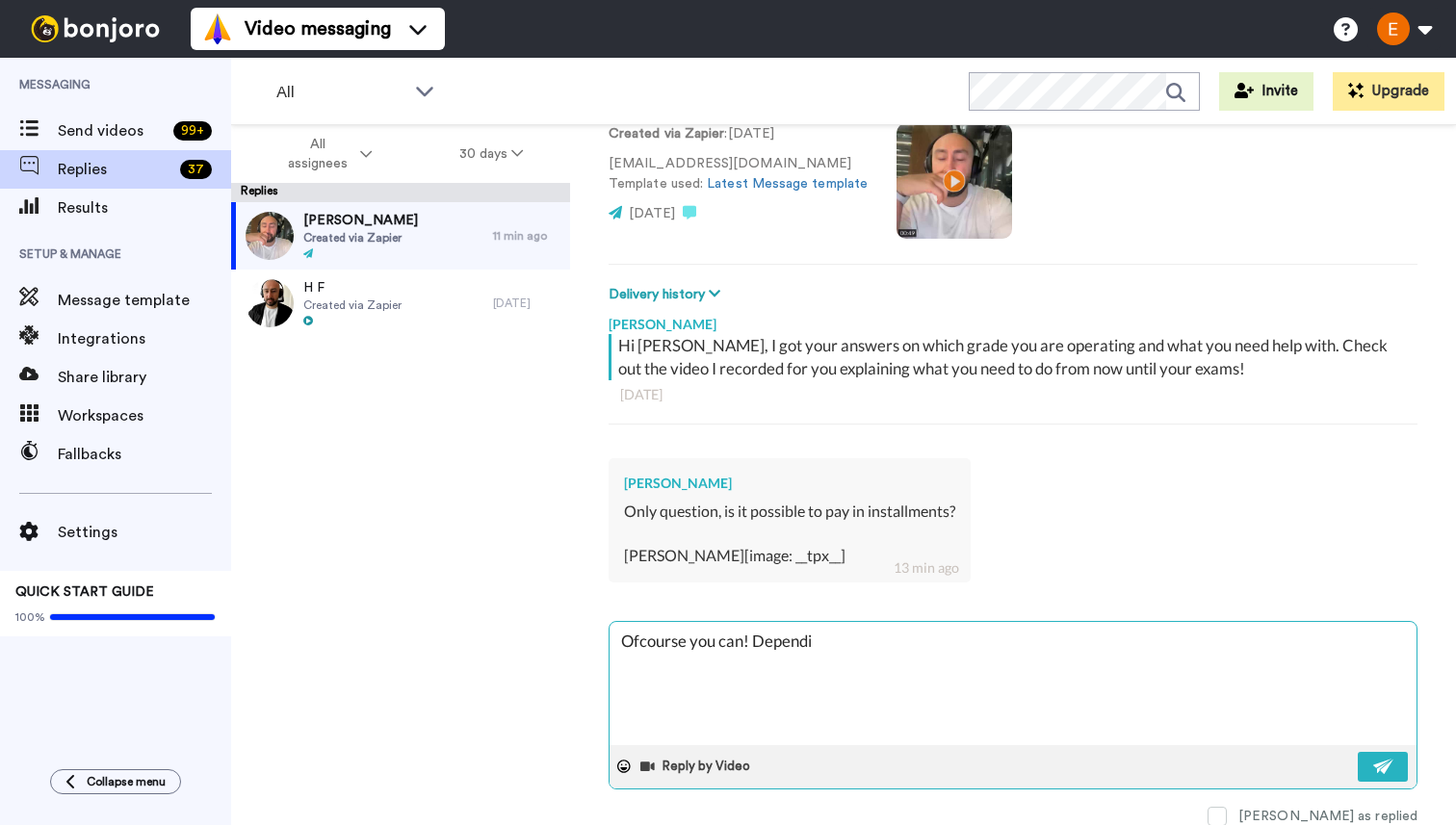
type textarea "x"
type textarea "Ofcourse you can! Dependin"
type textarea "x"
type textarea "Ofcourse you can! Depending"
type textarea "x"
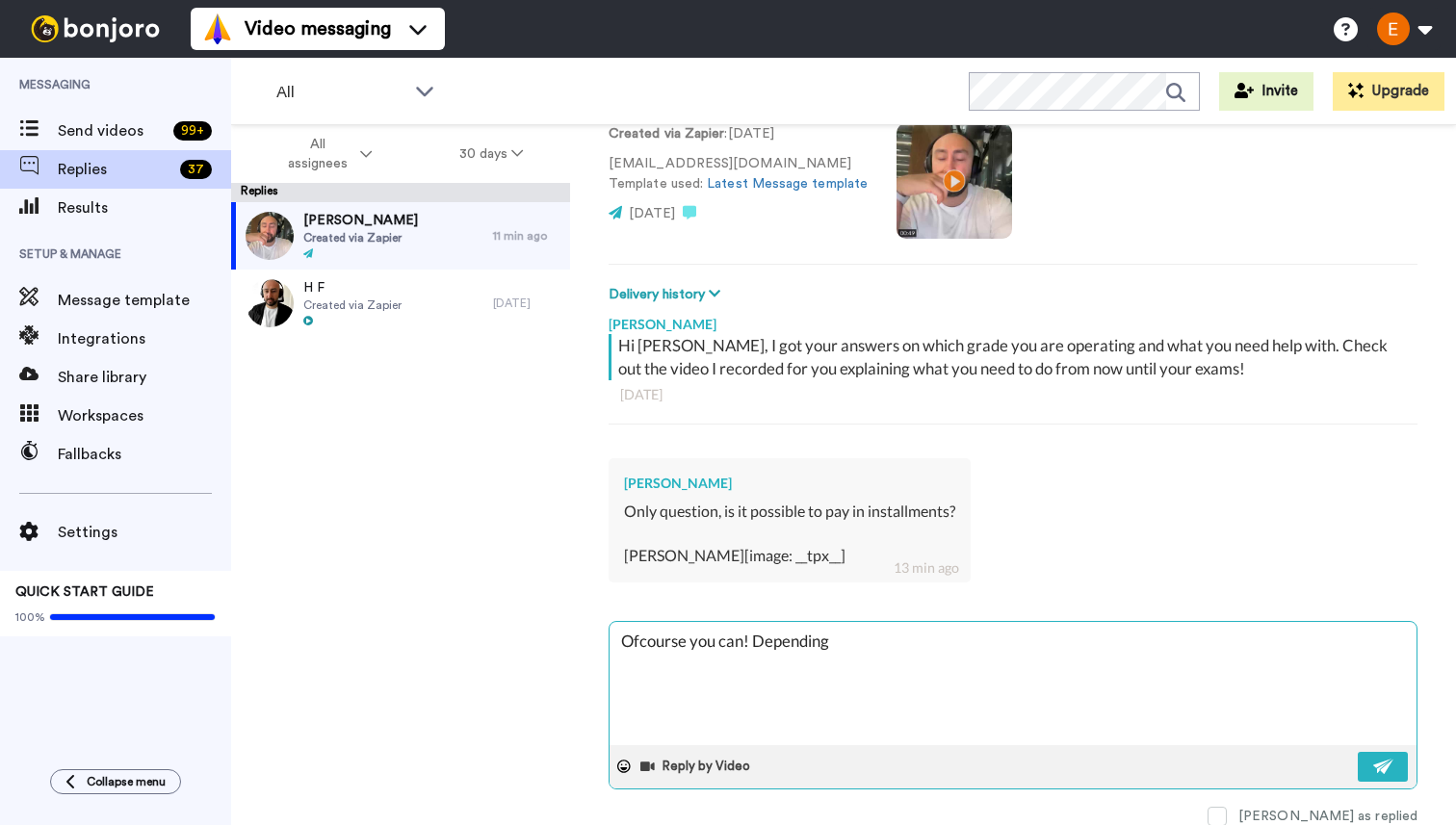
type textarea "Ofcourse you can! Depending"
type textarea "x"
type textarea "Ofcourse you can! Depending o"
type textarea "x"
type textarea "Ofcourse you can! Depending on"
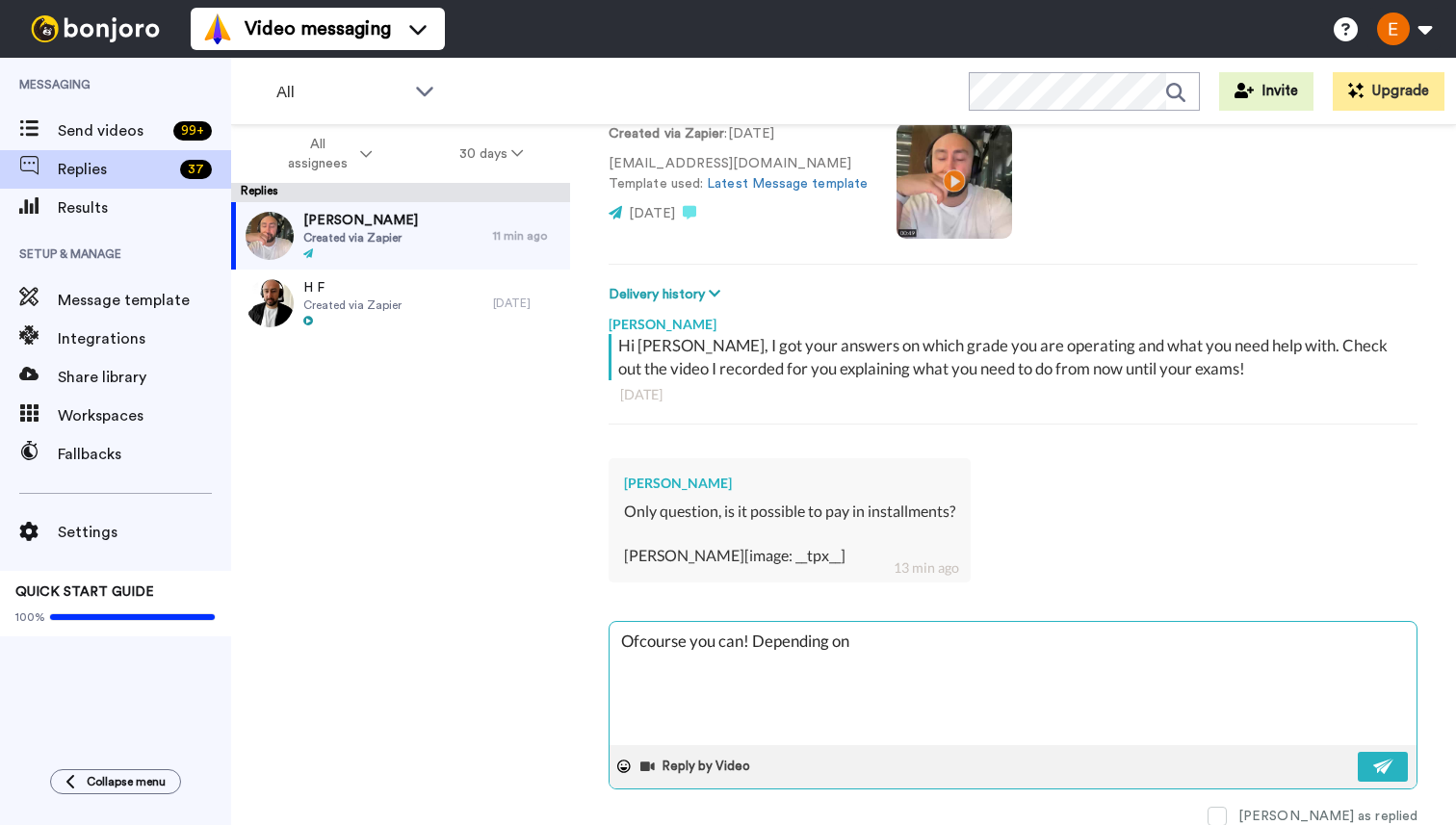
type textarea "x"
type textarea "Ofcourse you can! Depending on"
type textarea "x"
type textarea "Ofcourse you can! Depending on w"
type textarea "x"
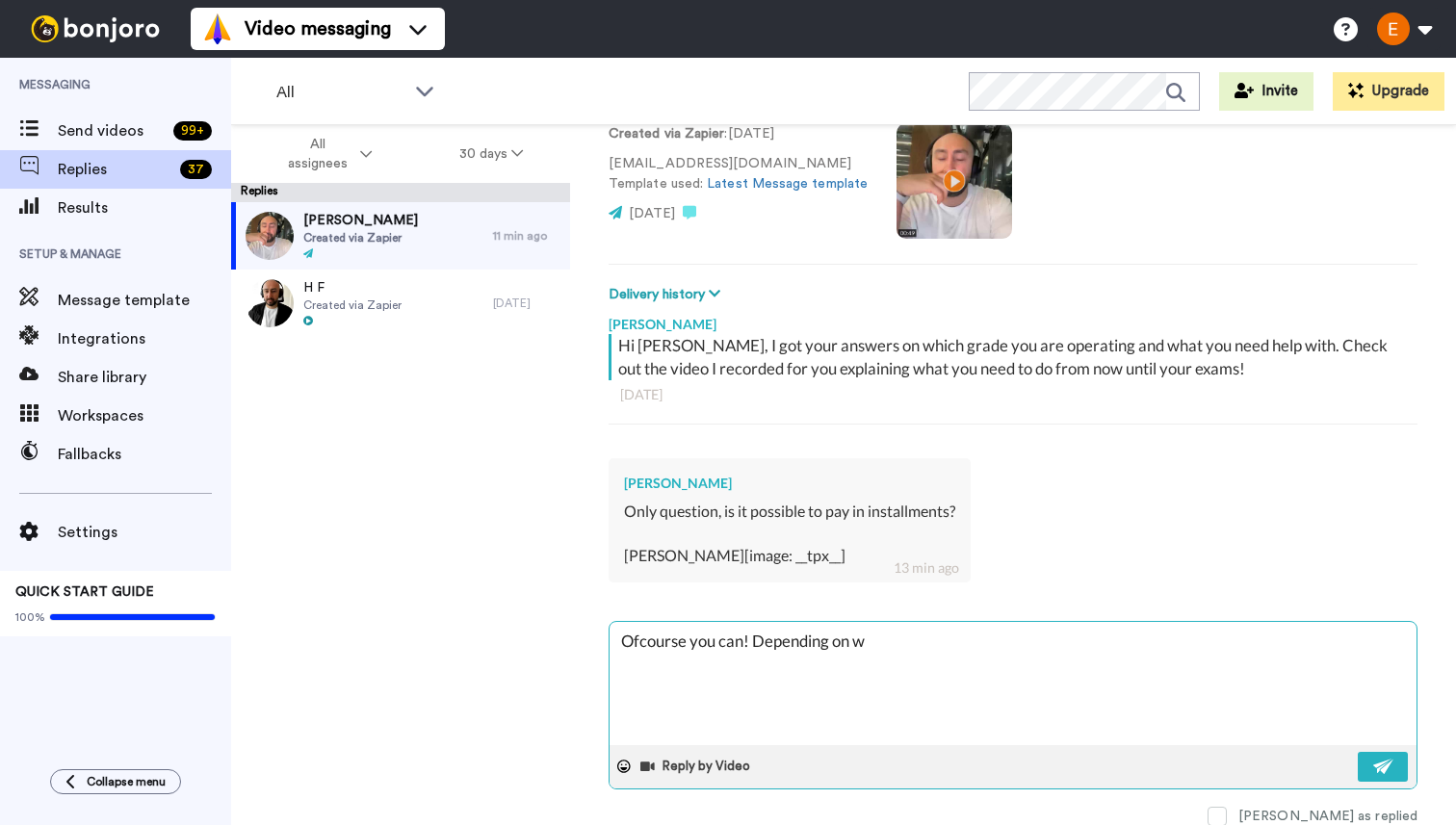
type textarea "Ofcourse you can! Depending on wh"
type textarea "x"
type textarea "Ofcourse you can! Depending on whi"
type textarea "x"
type textarea "Ofcourse you can! Depending on whic"
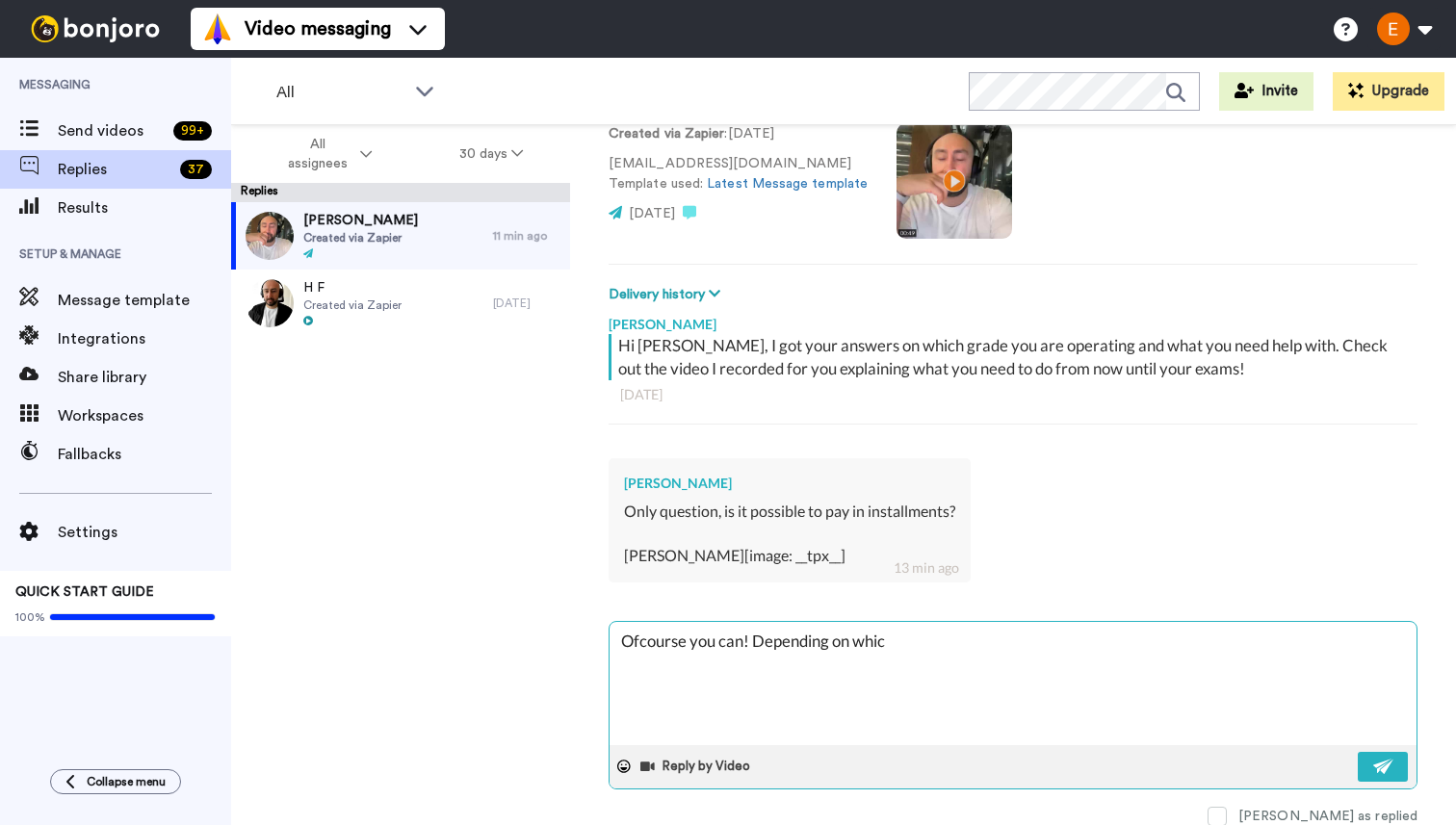
type textarea "x"
type textarea "Ofcourse you can! Depending on which"
type textarea "x"
type textarea "Ofcourse you can! Depending on which"
type textarea "x"
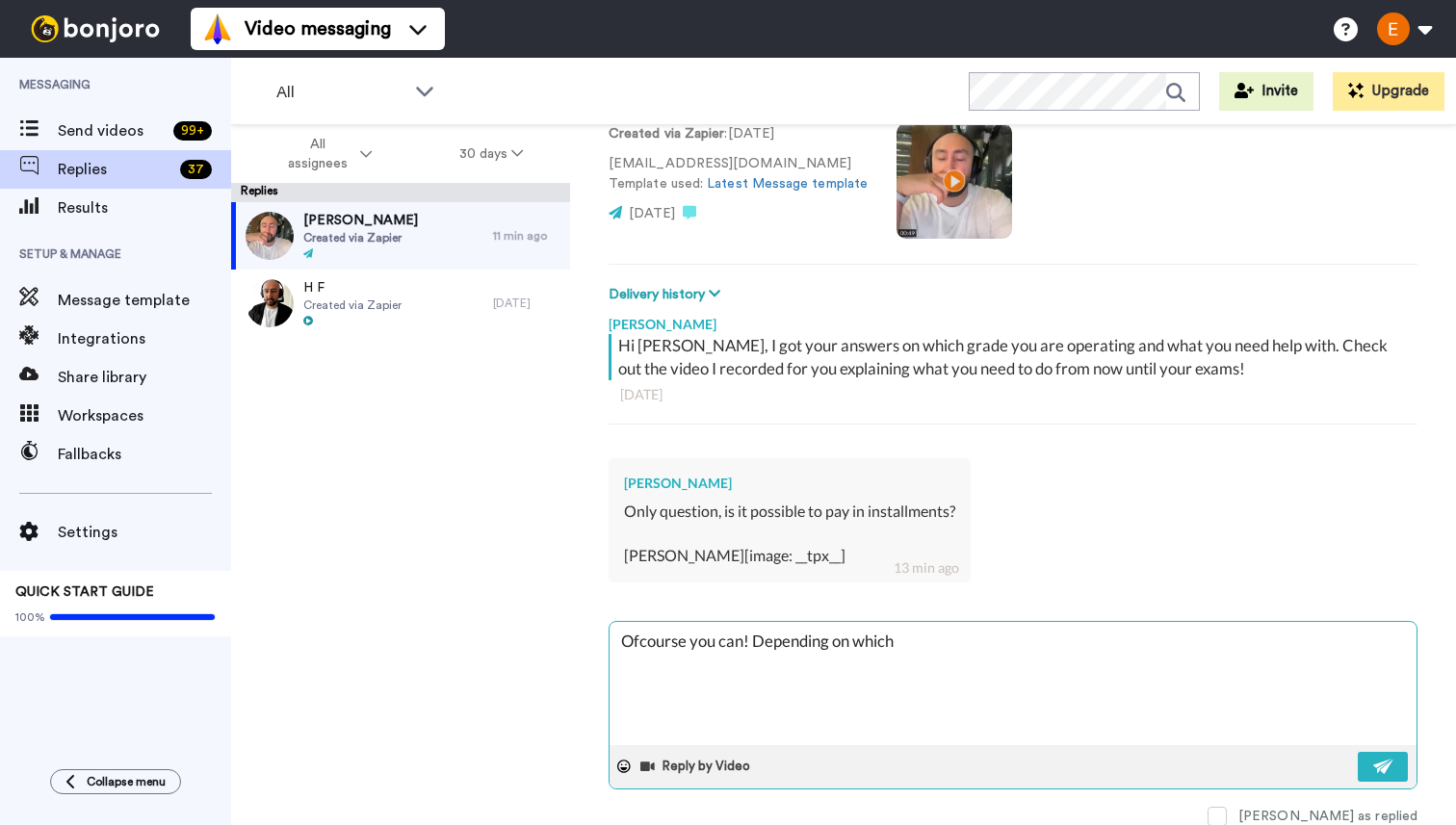
type textarea "Ofcourse you can! Depending on which p"
type textarea "x"
type textarea "Ofcourse you can! Depending on which pl"
type textarea "x"
type textarea "Ofcourse you can! Depending on which pla"
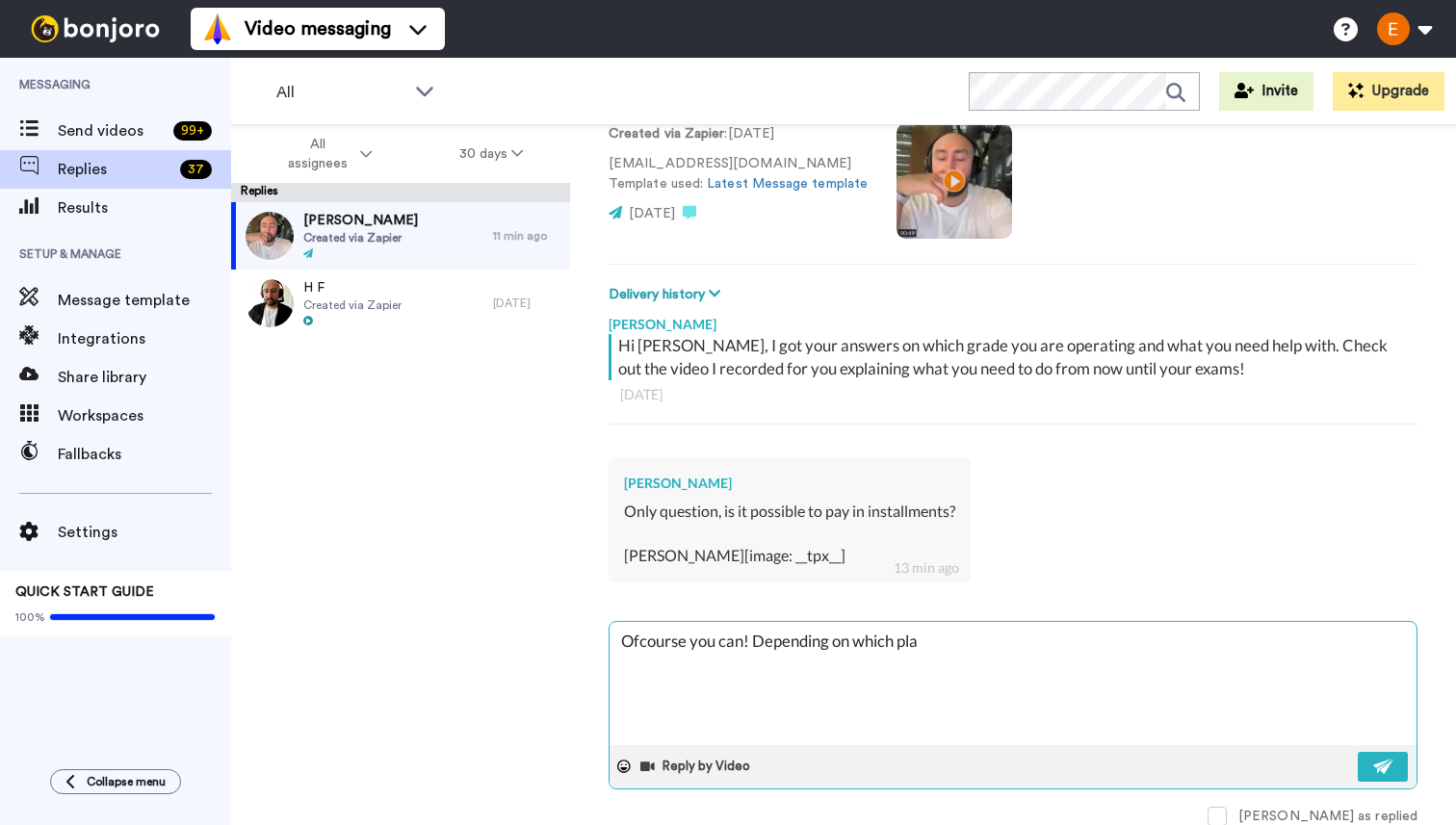
type textarea "x"
type textarea "Ofcourse you can! Depending on which plan"
type textarea "x"
type textarea "Ofcourse you can! Depending on which plan"
type textarea "x"
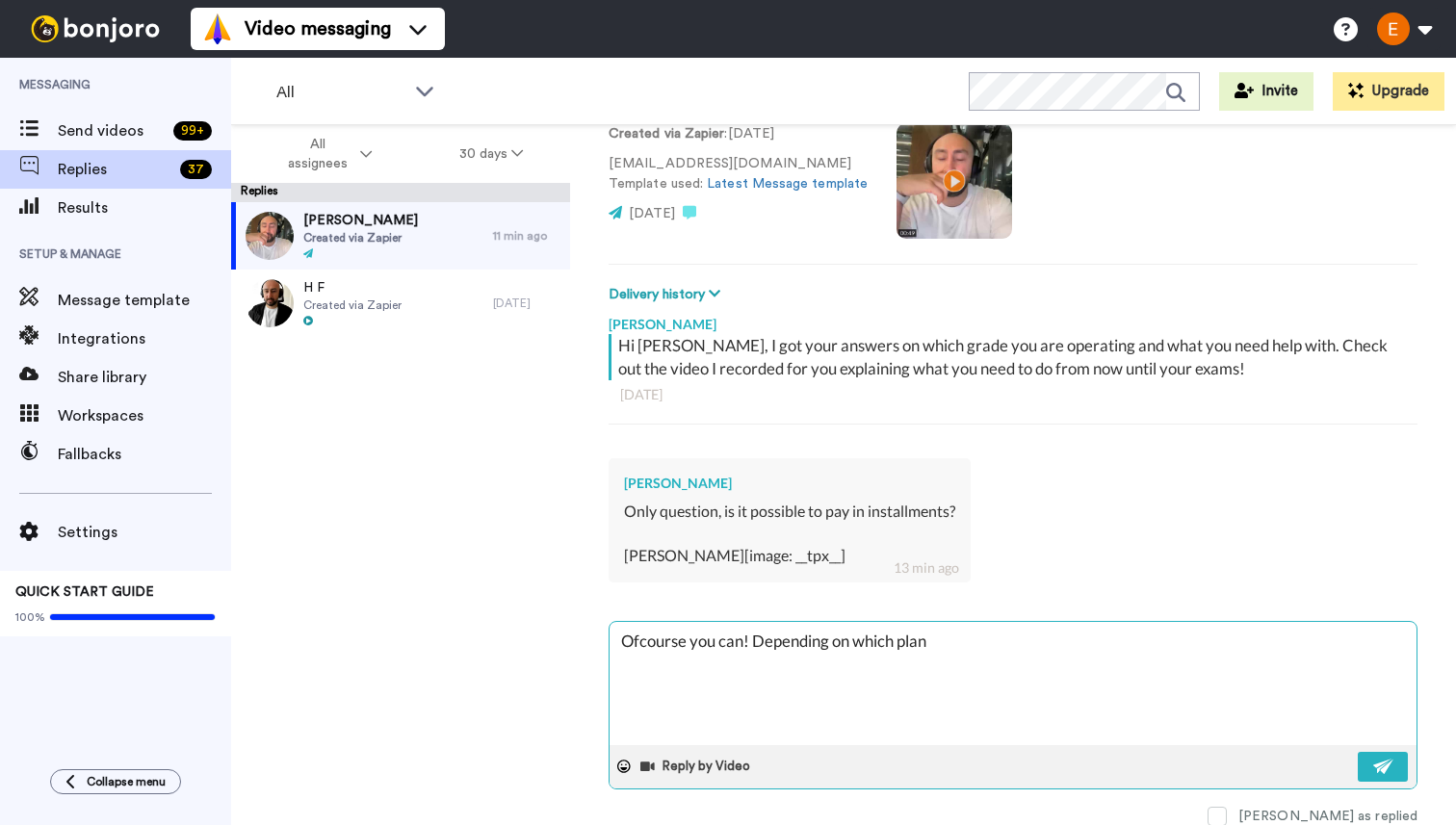
type textarea "Ofcourse you can! Depending on which plan y"
type textarea "x"
type textarea "Ofcourse you can! Depending on which plan yo"
type textarea "x"
type textarea "Ofcourse you can! Depending on which plan you"
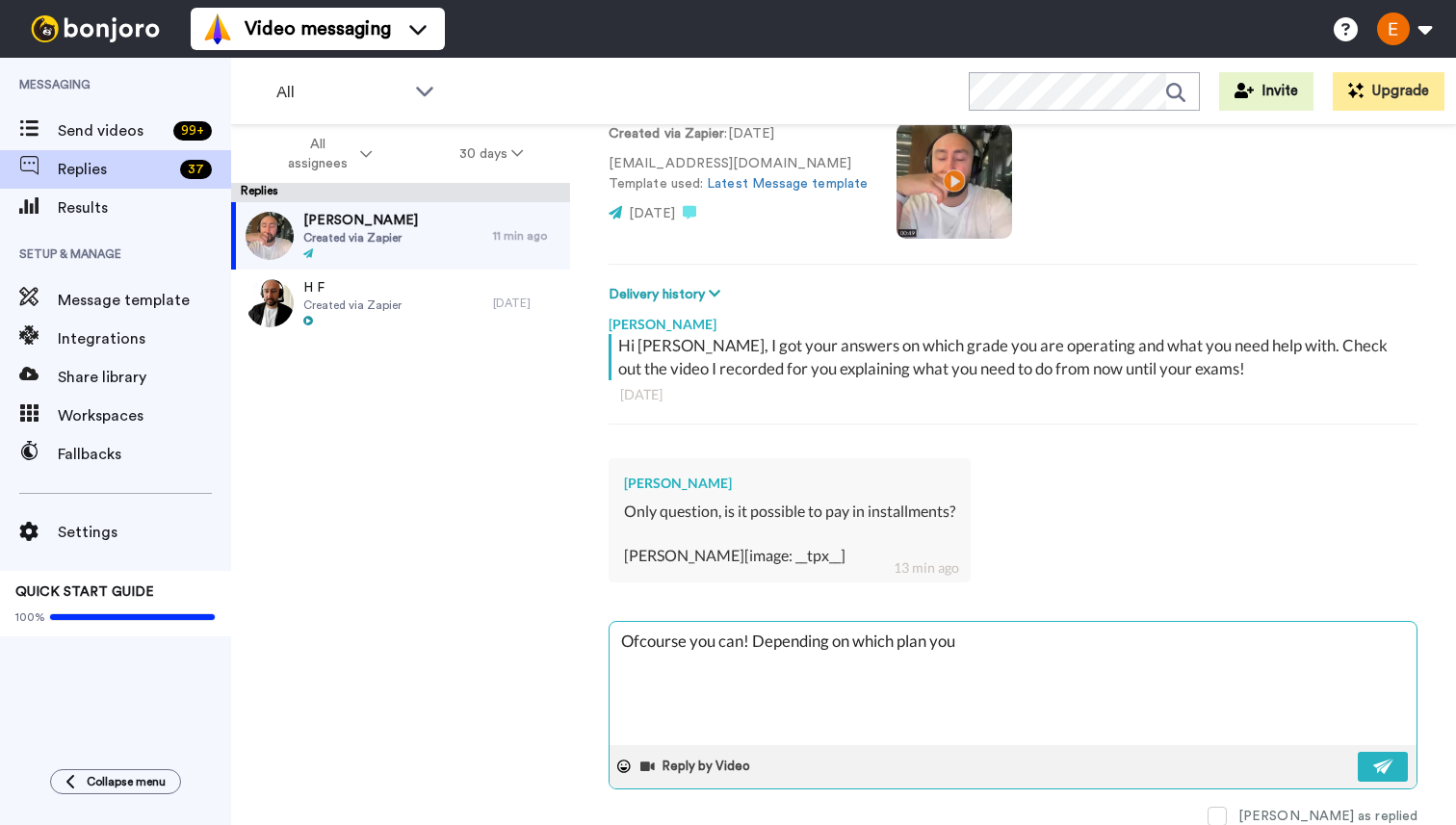
type textarea "x"
type textarea "Ofcourse you can! Depending on which plan you"
type textarea "x"
type textarea "Ofcourse you can! Depending on which plan you w"
type textarea "x"
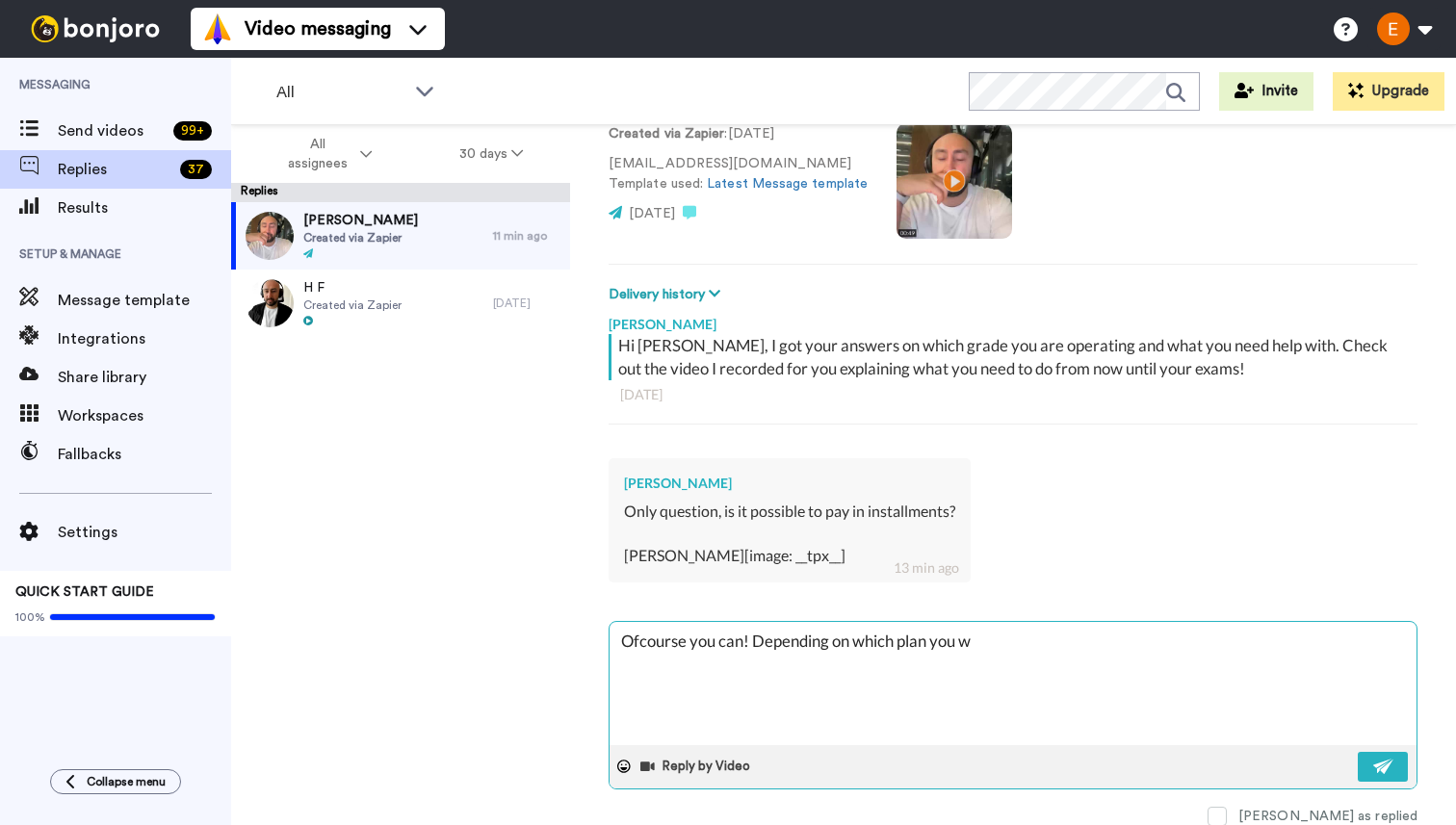
type textarea "Ofcourse you can! Depending on which plan you wo"
type textarea "x"
type textarea "Ofcourse you can! Depending on which plan you wol"
type textarea "x"
type textarea "Ofcourse you can! Depending on which plan you wold"
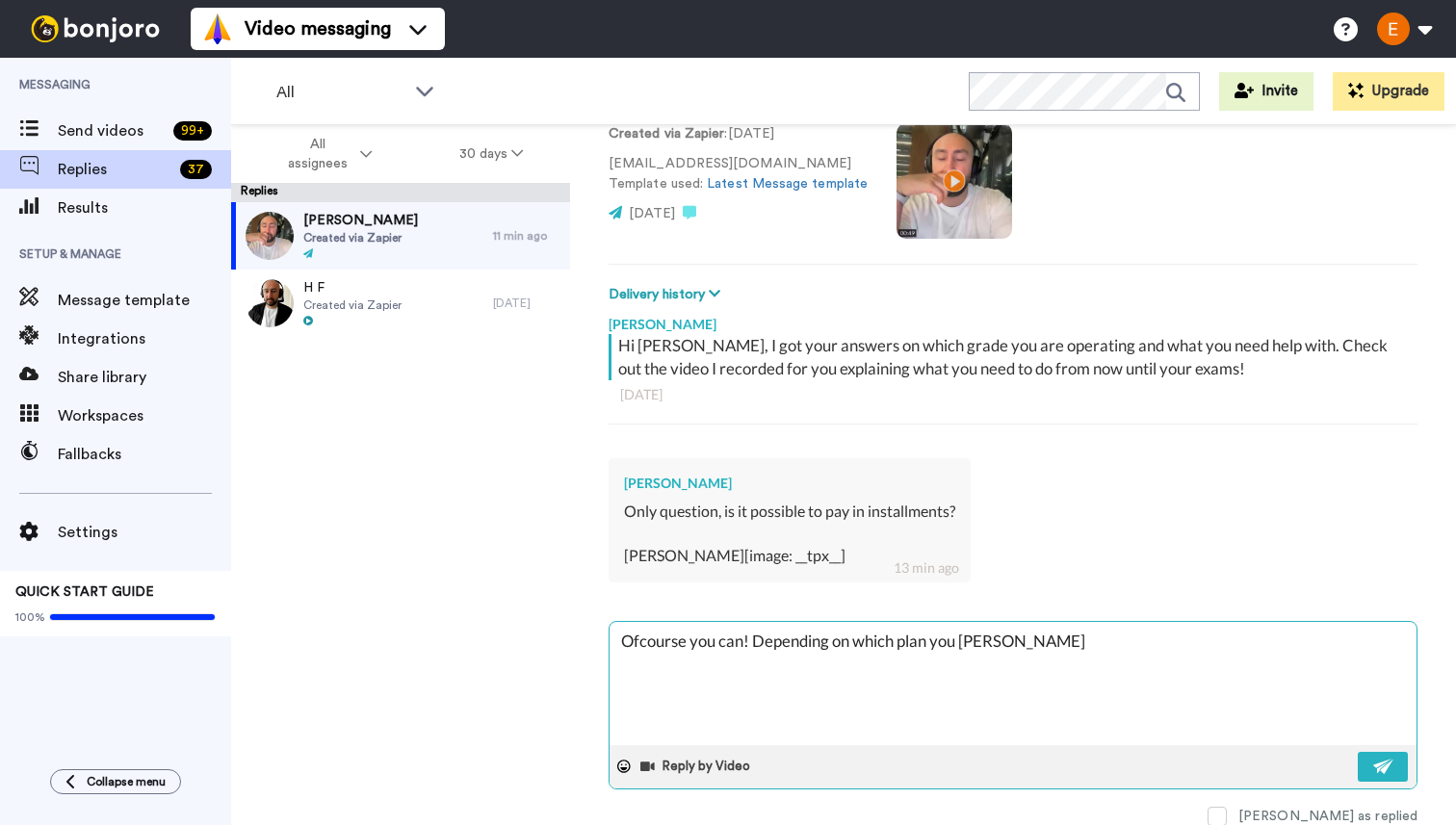
type textarea "x"
type textarea "Ofcourse you can! Depending on which plan you wol"
type textarea "x"
type textarea "Ofcourse you can! Depending on which plan you wo"
type textarea "x"
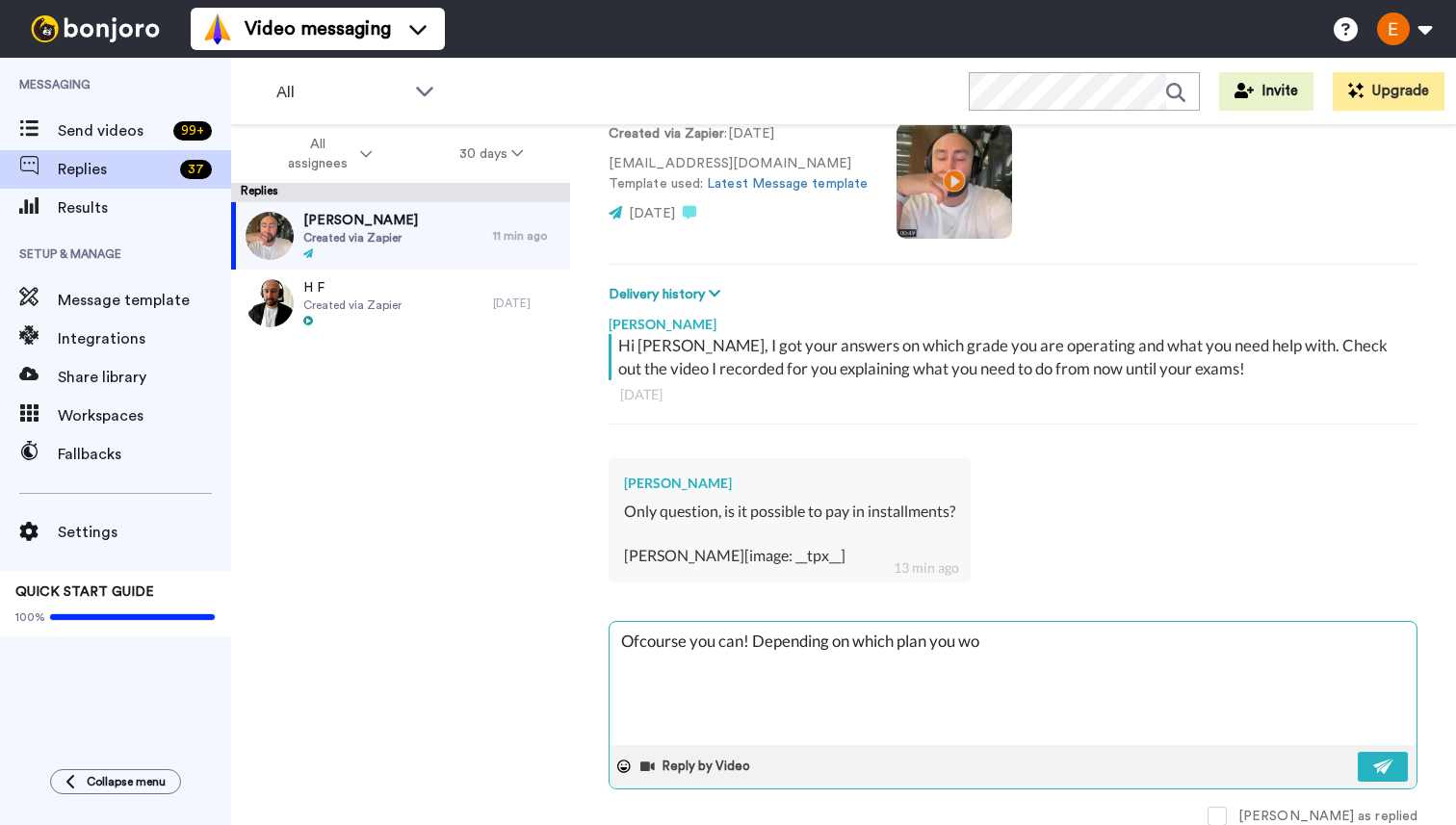
type textarea "Ofcourse you can! Depending on which plan you wou"
type textarea "x"
type textarea "Ofcourse you can! Depending on which plan you woul"
type textarea "x"
type textarea "Ofcourse you can! Depending on which plan you would"
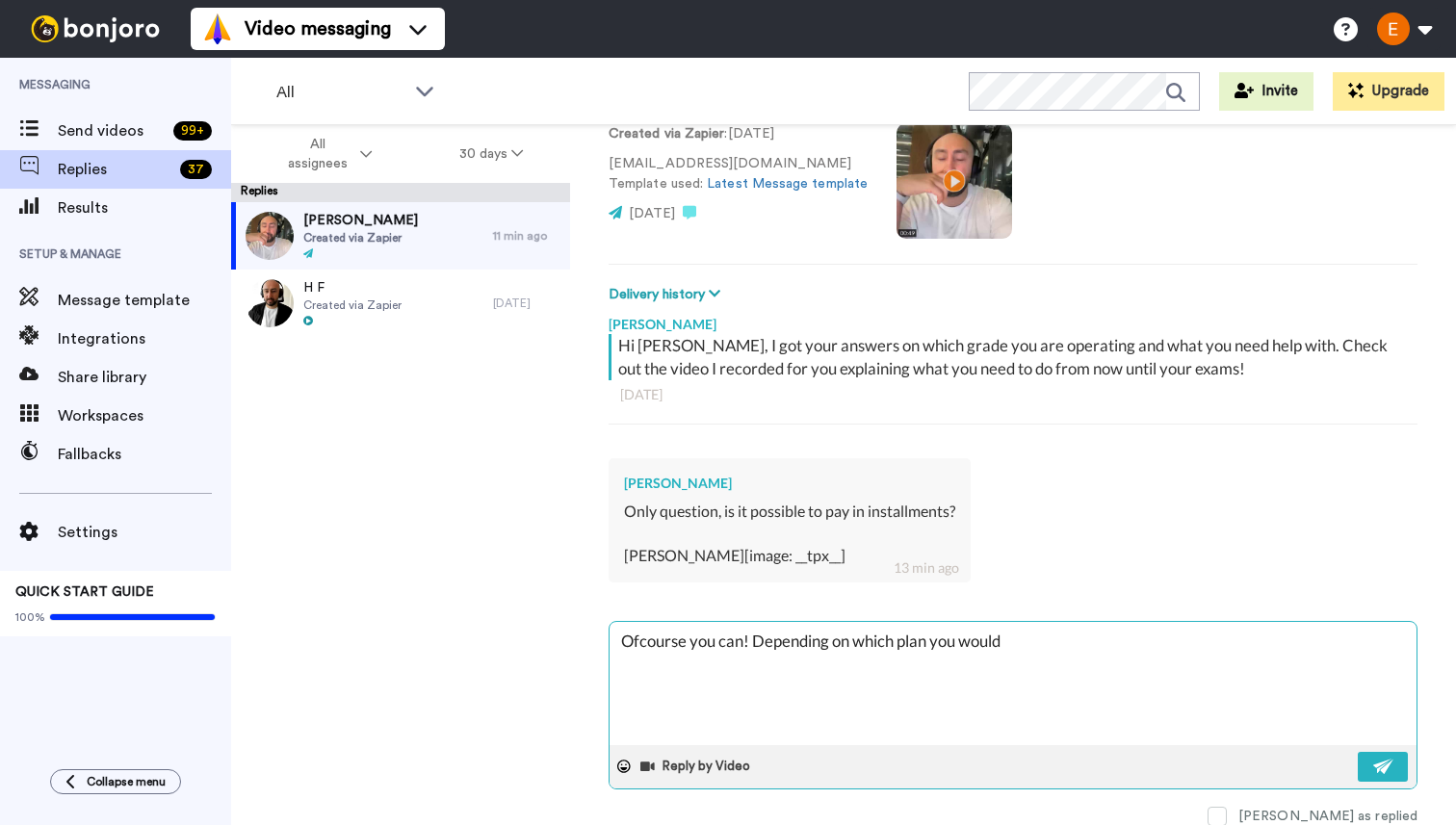
type textarea "x"
type textarea "Ofcourse you can! Depending on which plan you would"
type textarea "x"
type textarea "Ofcourse you can! Depending on which plan you would l"
type textarea "x"
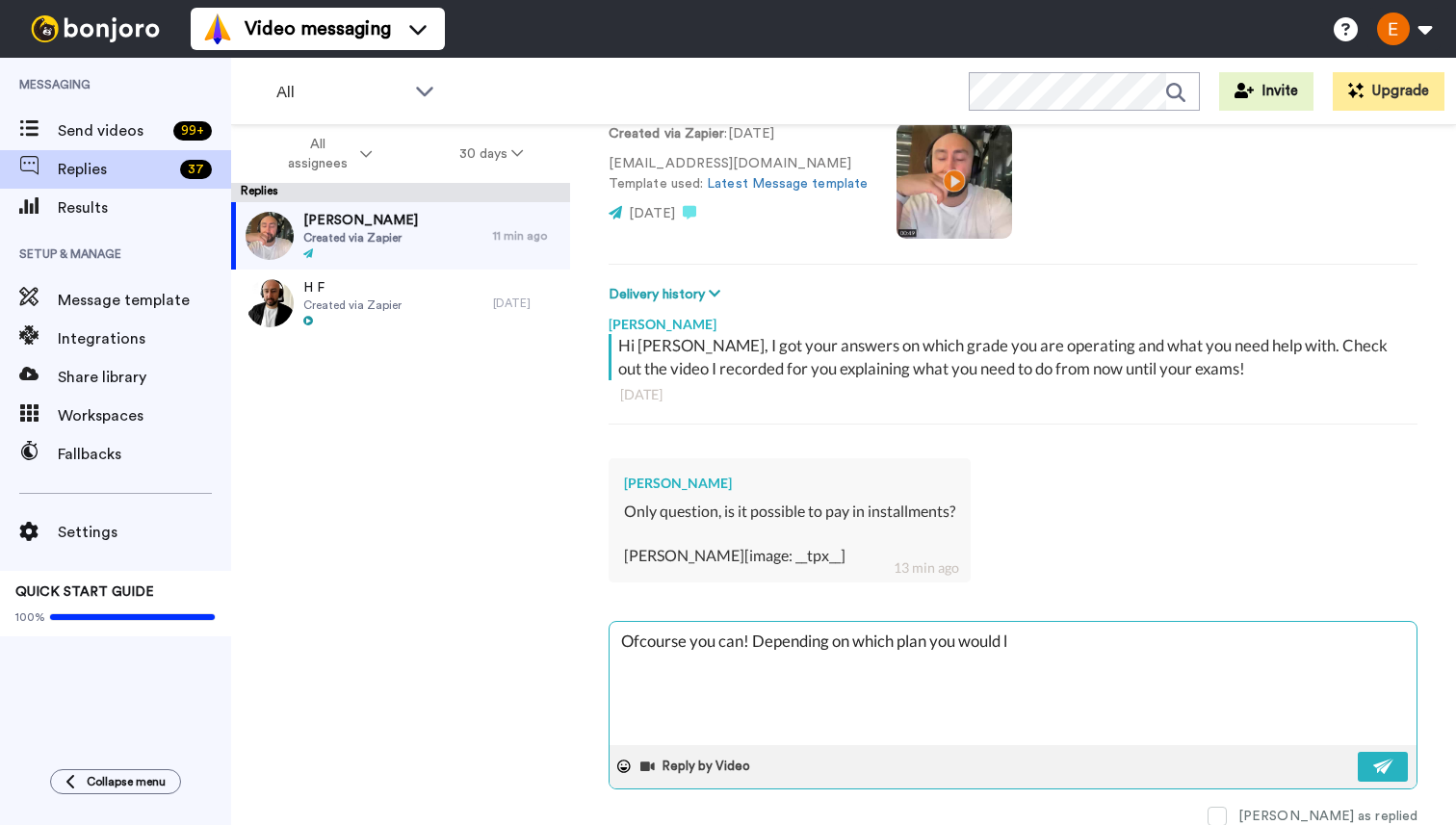
type textarea "Ofcourse you can! Depending on which plan you would li"
type textarea "x"
type textarea "Ofcourse you can! Depending on which plan you would lik"
type textarea "x"
type textarea "Ofcourse you can! Depending on which plan you would like"
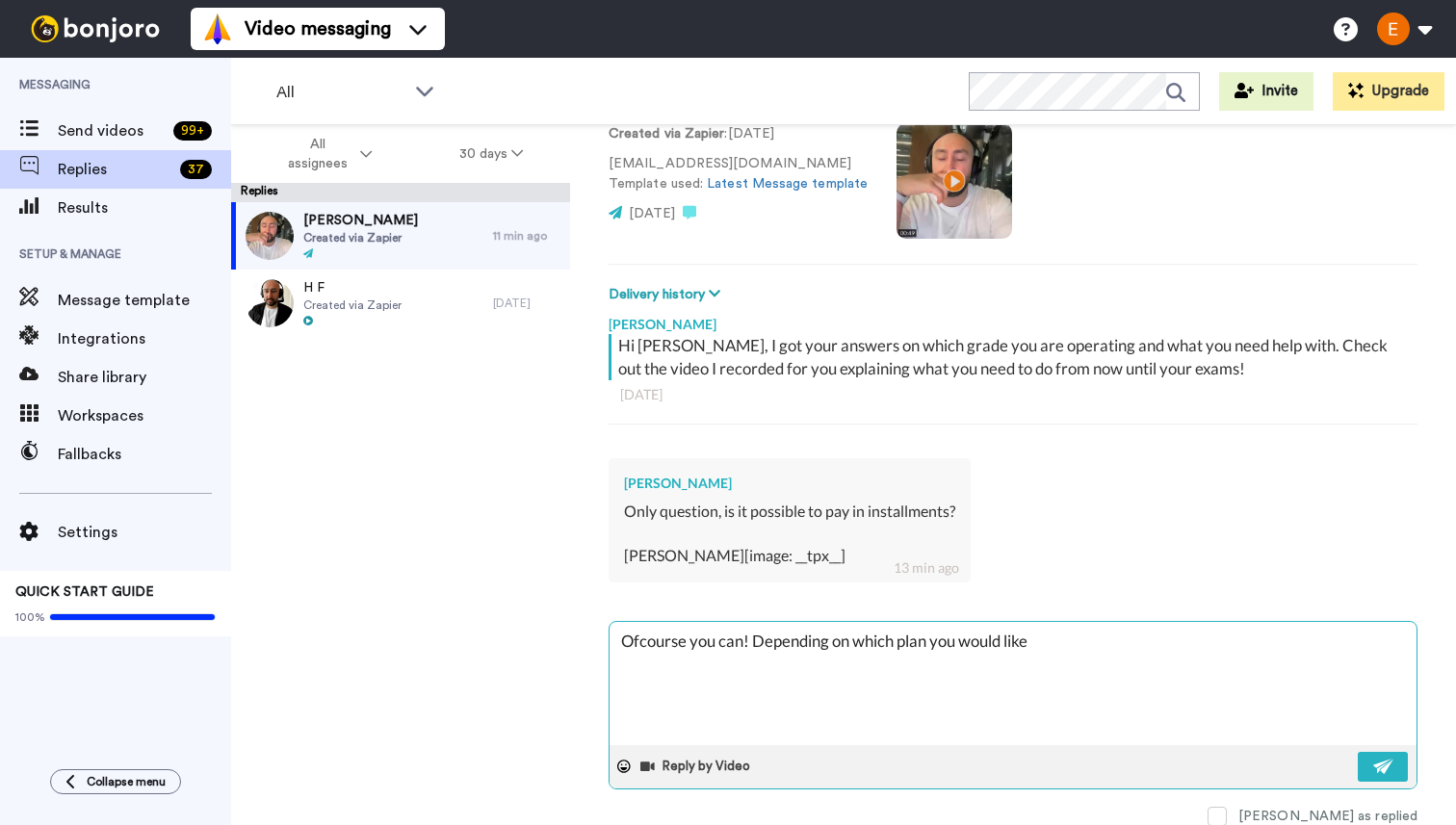
type textarea "x"
type textarea "Ofcourse you can! Depending on which plan you would like"
type textarea "x"
type textarea "Ofcourse you can! Depending on which plan you would like t"
type textarea "x"
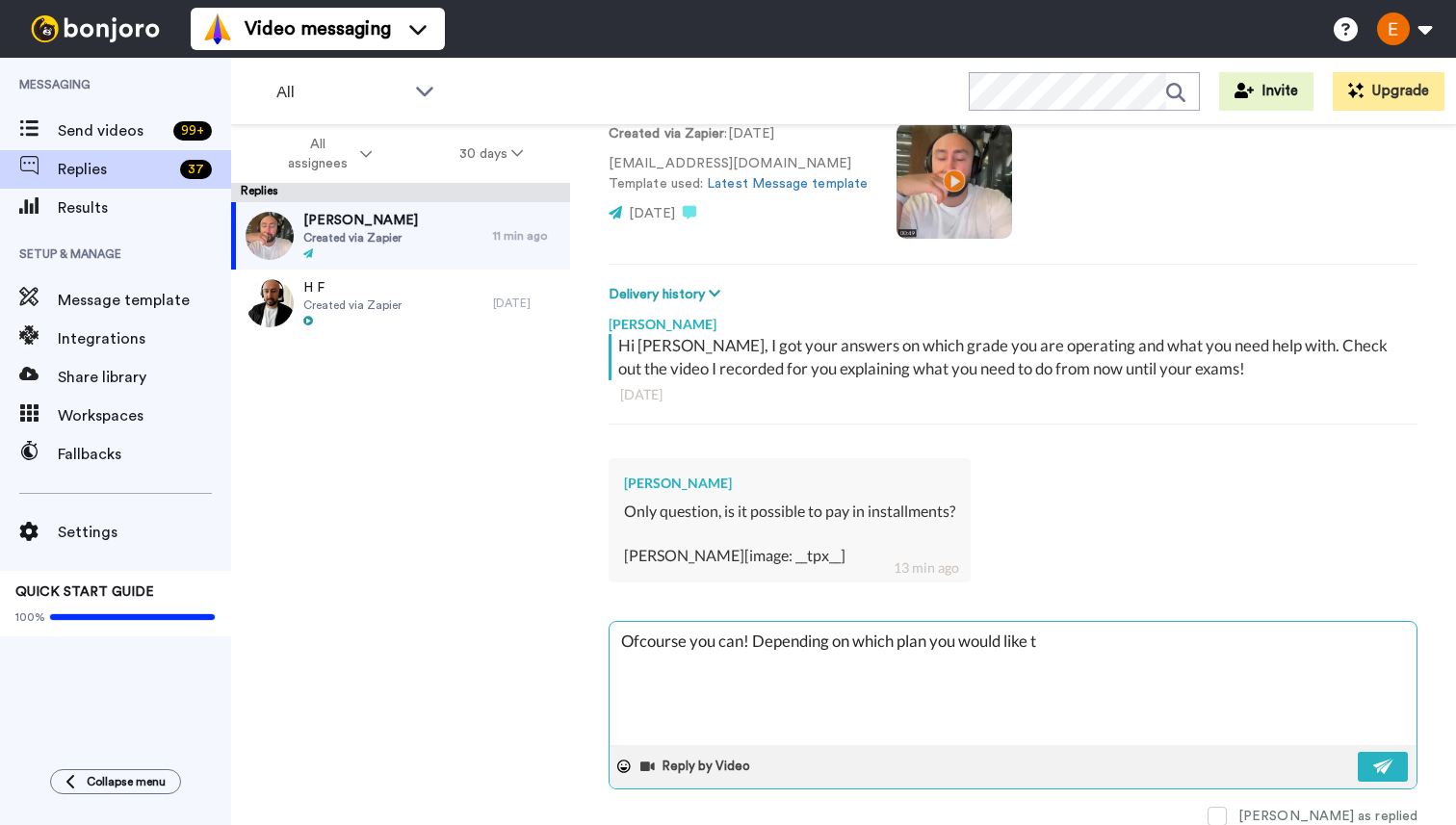
type textarea "Ofcourse you can! Depending on which plan you would like to"
type textarea "x"
type textarea "Ofcourse you can! Depending on which plan you would like to"
type textarea "x"
type textarea "Ofcourse you can! Depending on which plan you would like to g"
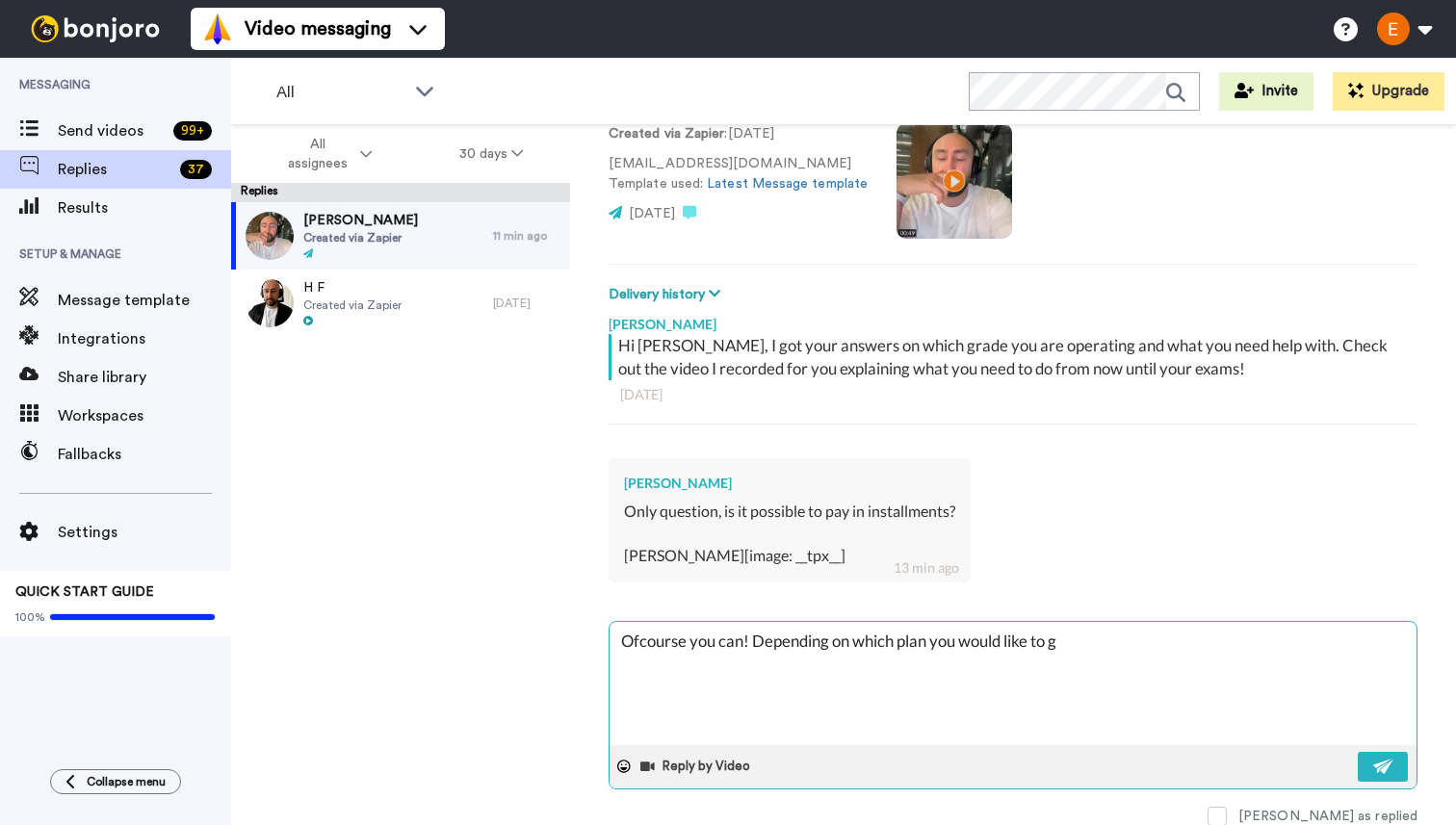
type textarea "x"
type textarea "Ofcourse you can! Depending on which plan you would like to go"
type textarea "x"
type textarea "Ofcourse you can! Depending on which plan you would like to go"
type textarea "x"
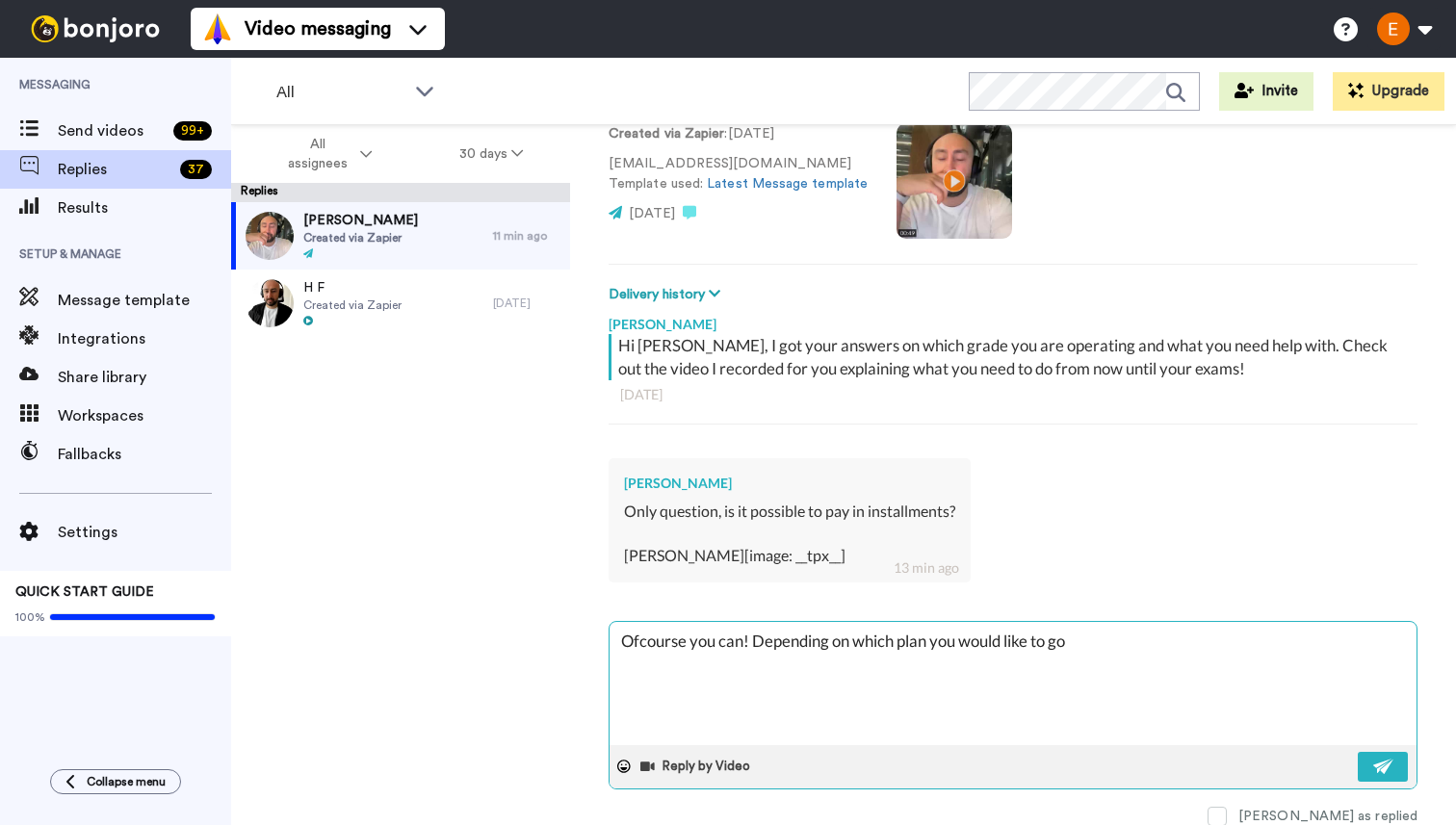
type textarea "Ofcourse you can! Depending on which plan you would like to go f"
type textarea "x"
type textarea "Ofcourse you can! Depending on which plan you would like to go fo"
type textarea "x"
type textarea "Ofcourse you can! Depending on which plan you would like to go for"
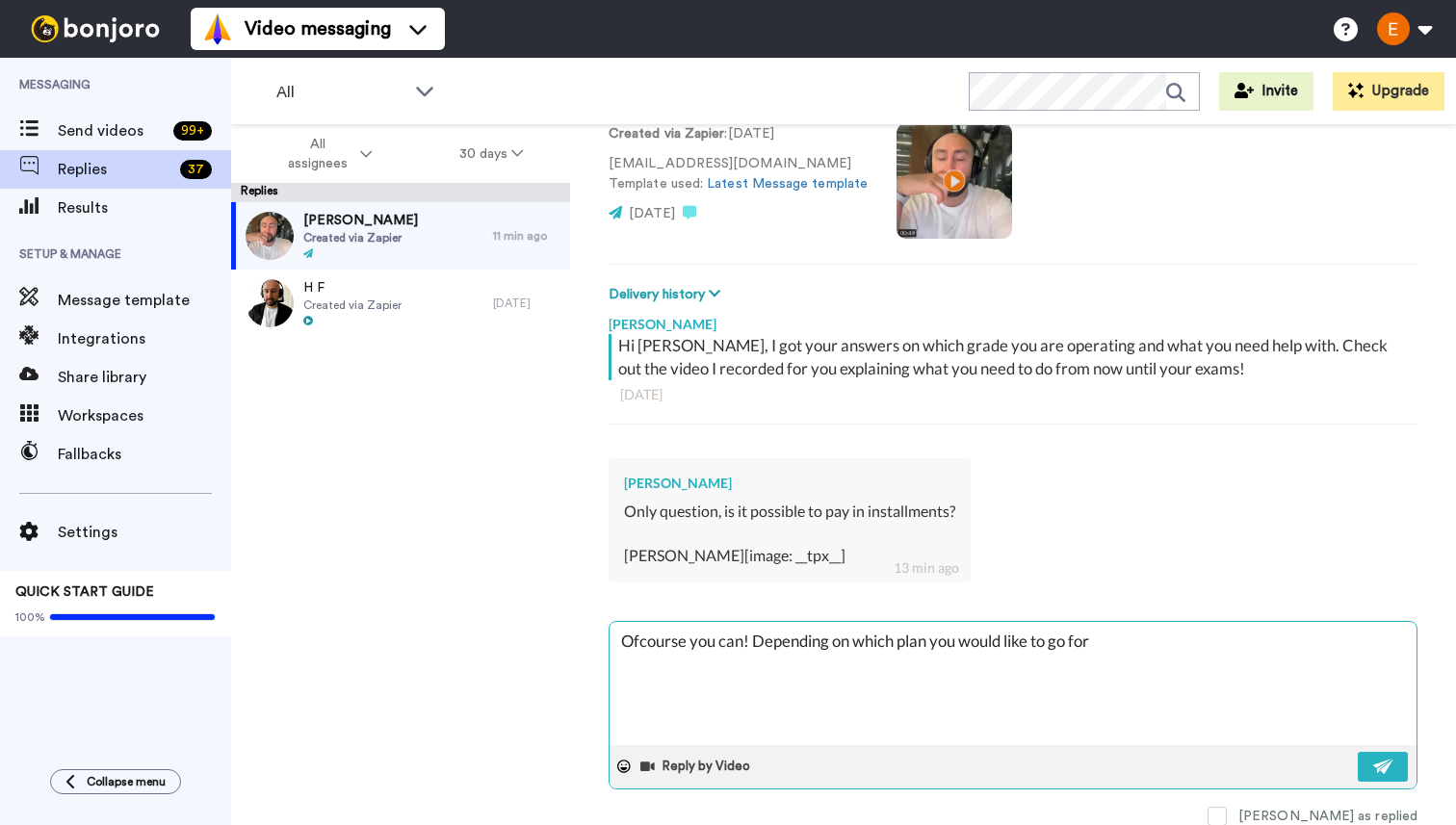
type textarea "x"
type textarea "Ofcourse you can! Depending on which plan you would like to go for"
type textarea "x"
type textarea "Ofcourse you can! Depending on which plan you would like to go for y"
type textarea "x"
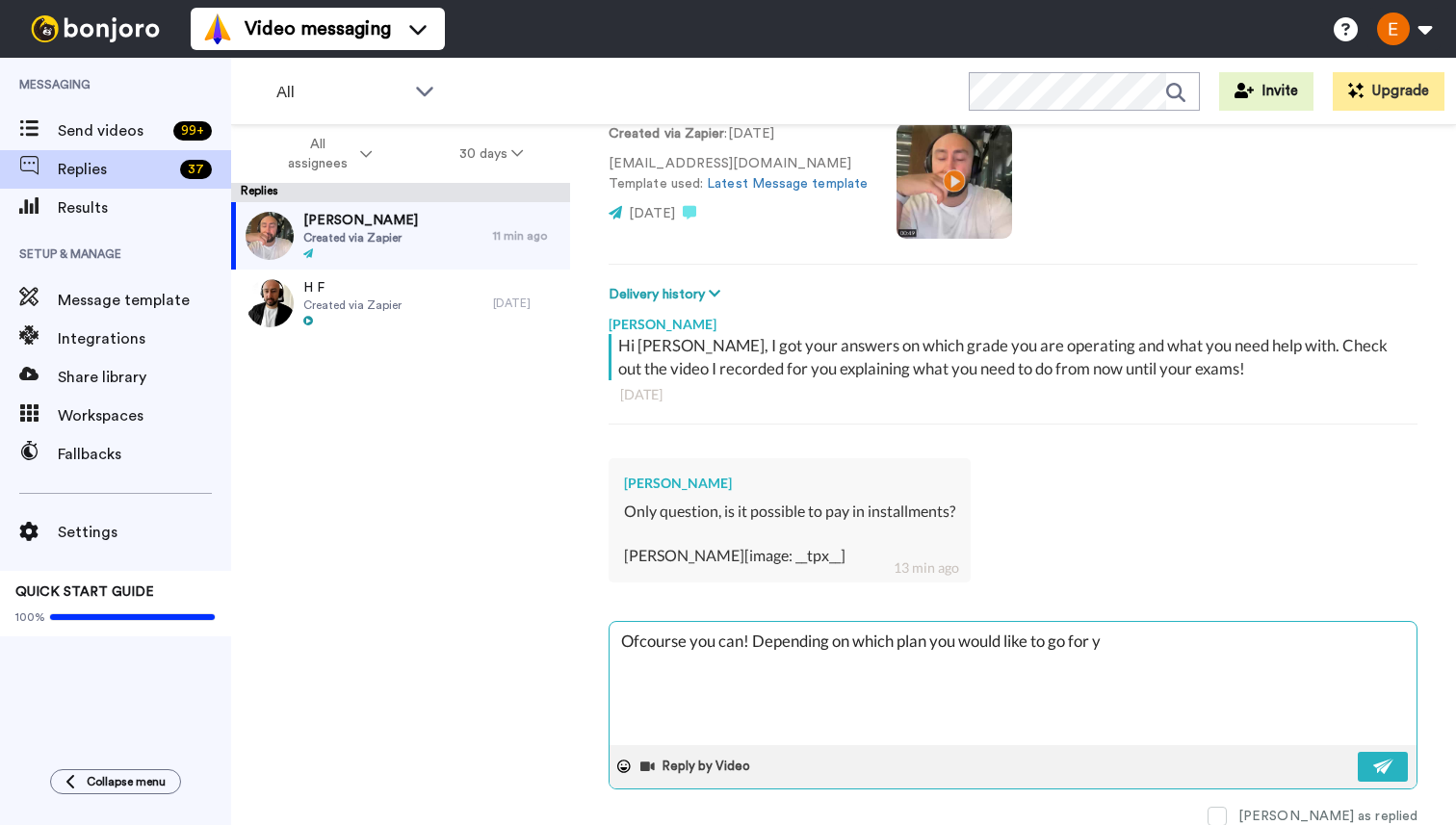
type textarea "Ofcourse you can! Depending on which plan you would like to go for yo"
type textarea "x"
type textarea "Ofcourse you can! Depending on which plan you would like to go for you"
type textarea "x"
type textarea "Ofcourse you can! Depending on which plan you would like to go for you"
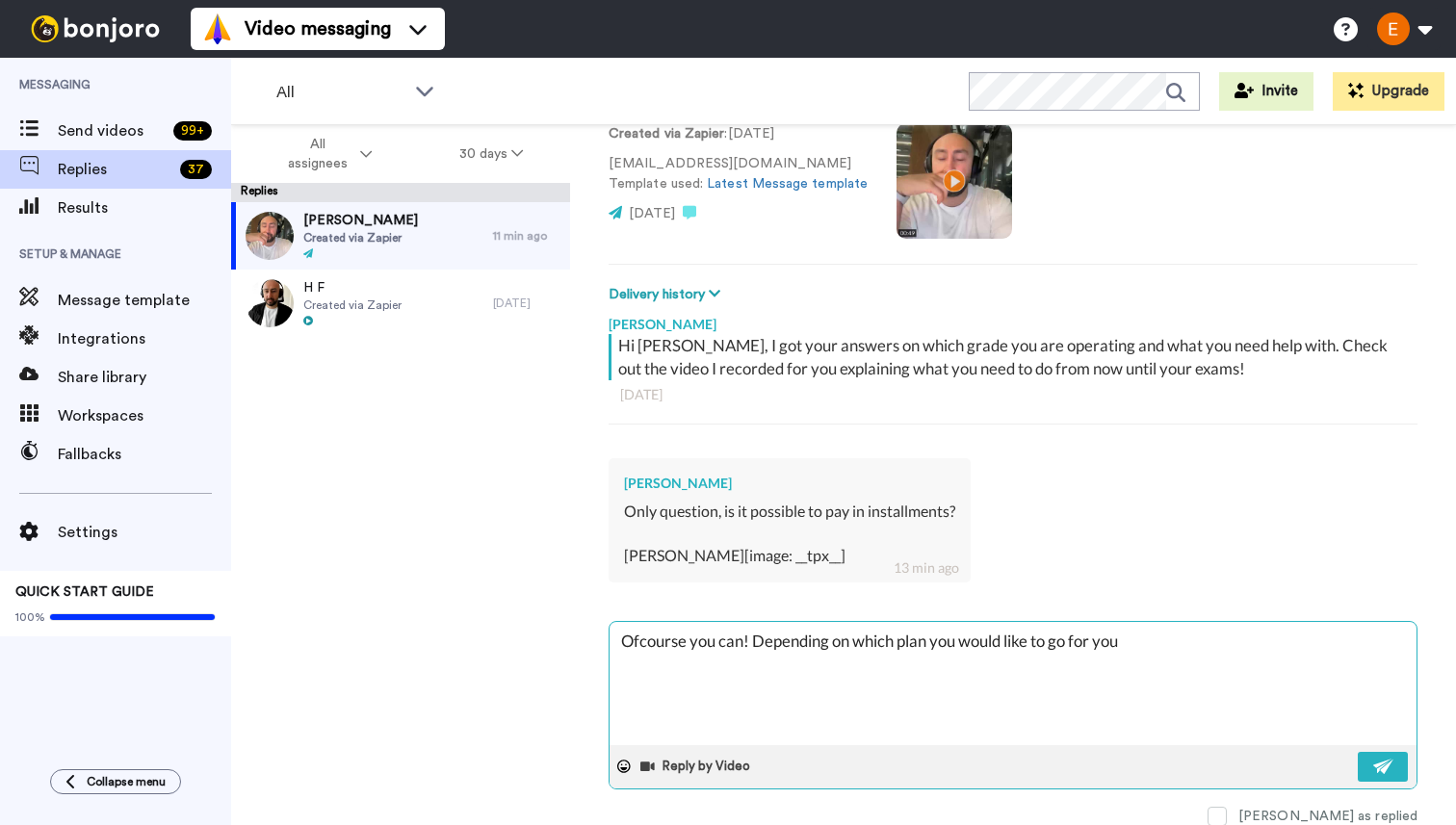
type textarea "x"
type textarea "Ofcourse you can! Depending on which plan you would like to go for you"
type textarea "x"
type textarea "Ofcourse you can! Depending on which plan you would like to go for yo"
paste textarea "https://www.edgenie.co.uk/aqa-pricing-page"
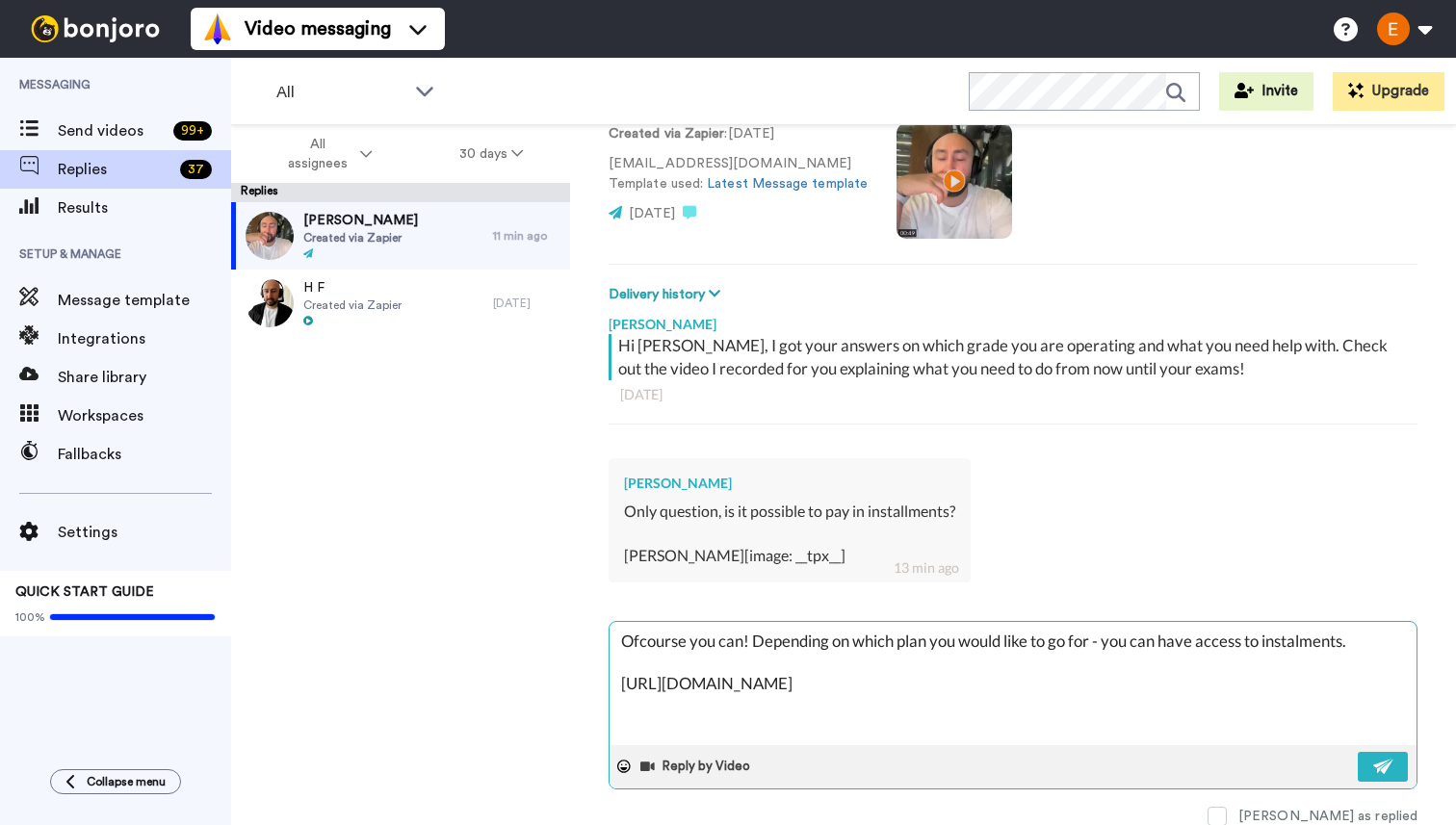
click at [1369, 638] on textarea "Ofcourse you can! Depending on which plan you would like to go for - you can ha…" at bounding box center [1013, 684] width 807 height 124
